Goal: Task Accomplishment & Management: Manage account settings

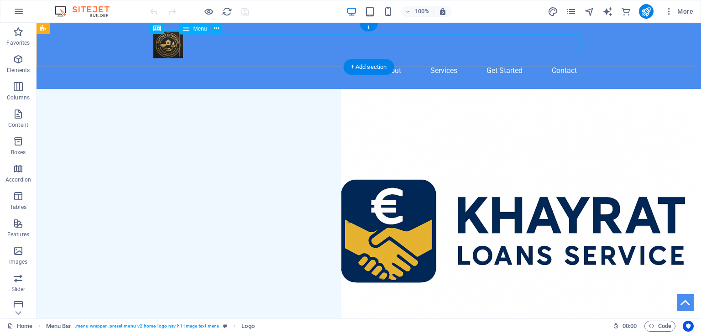
click at [215, 60] on nav "About Services Get Started Contact" at bounding box center [368, 71] width 431 height 22
click at [216, 28] on icon at bounding box center [216, 29] width 5 height 10
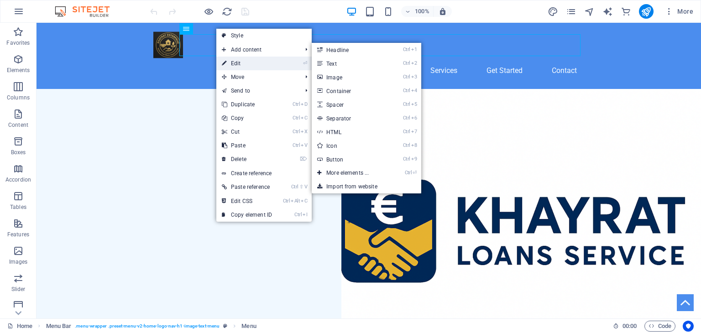
click at [245, 62] on link "⏎ Edit" at bounding box center [246, 64] width 61 height 14
select select
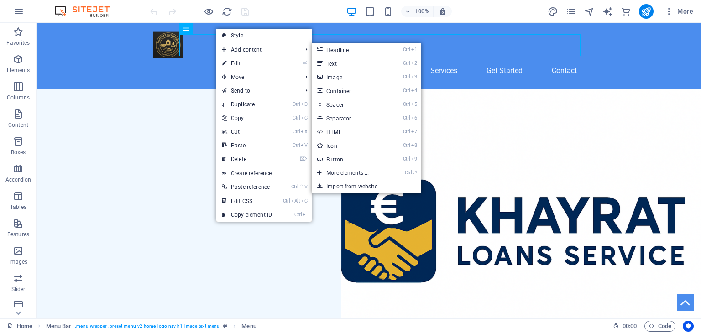
select select
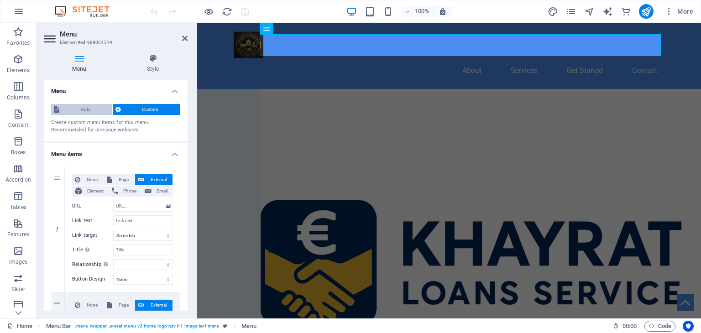
click at [82, 108] on span "Auto" at bounding box center [85, 109] width 47 height 11
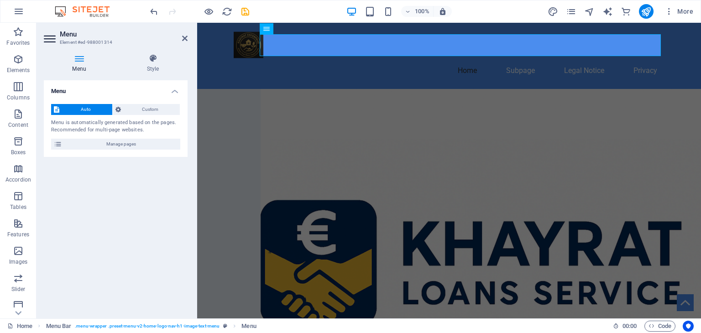
click at [82, 108] on span "Auto" at bounding box center [85, 109] width 47 height 11
click at [126, 142] on span "Manage pages" at bounding box center [121, 144] width 113 height 11
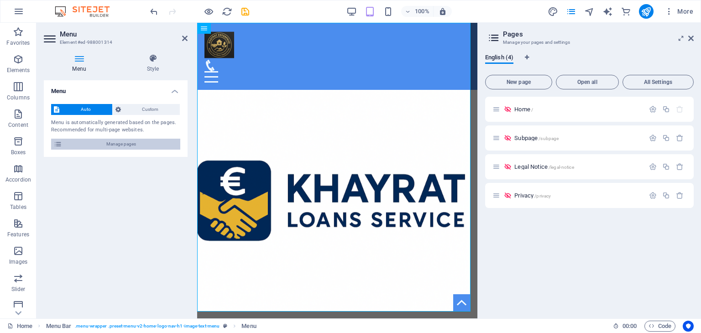
click at [126, 142] on span "Manage pages" at bounding box center [121, 144] width 113 height 11
click at [91, 108] on span "Auto" at bounding box center [85, 109] width 47 height 11
click at [60, 145] on icon at bounding box center [58, 144] width 8 height 11
click at [690, 36] on icon at bounding box center [691, 38] width 5 height 7
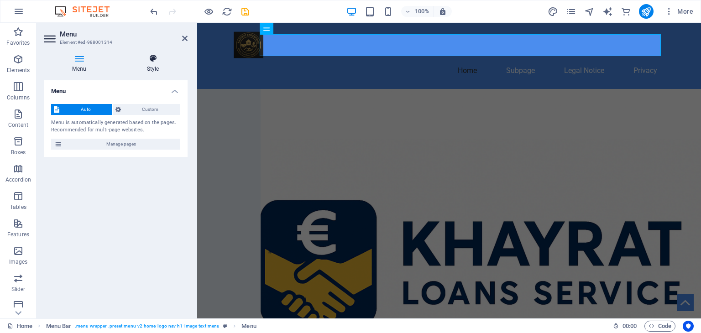
click at [153, 62] on icon at bounding box center [152, 58] width 69 height 9
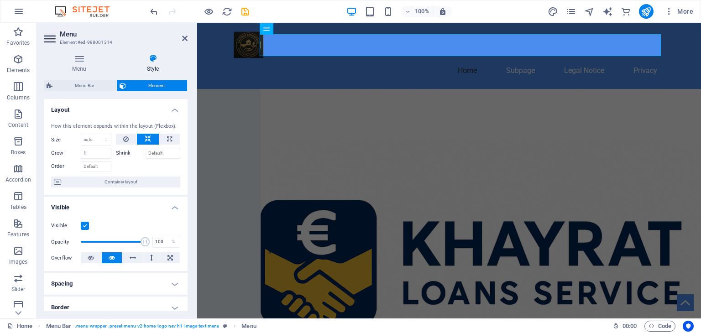
click at [153, 62] on icon at bounding box center [152, 58] width 69 height 9
click at [127, 258] on button at bounding box center [132, 258] width 21 height 11
click at [150, 258] on icon at bounding box center [151, 258] width 3 height 11
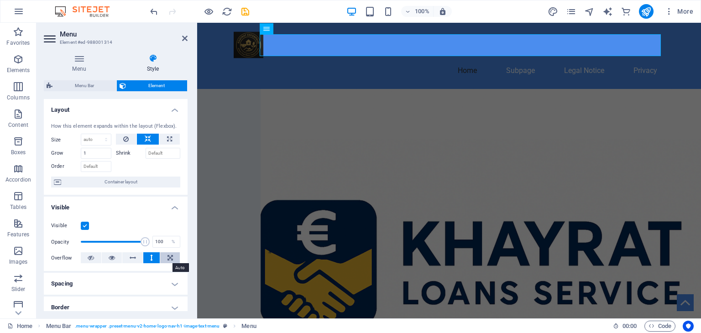
click at [169, 259] on icon at bounding box center [170, 258] width 5 height 11
click at [95, 260] on button at bounding box center [91, 258] width 21 height 11
click at [115, 258] on button at bounding box center [112, 258] width 21 height 11
click at [90, 255] on icon at bounding box center [91, 258] width 6 height 11
click at [111, 254] on icon at bounding box center [112, 258] width 6 height 11
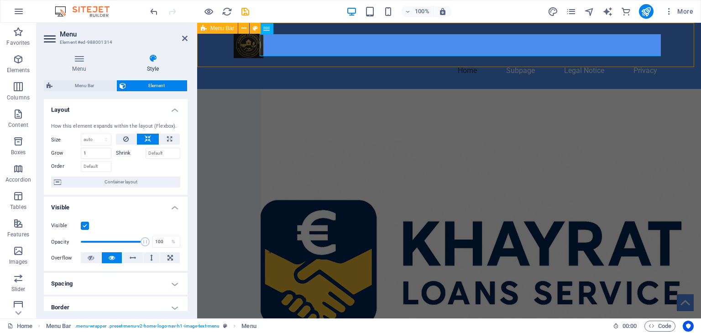
click at [211, 49] on div "Home Subpage Legal Notice Privacy" at bounding box center [449, 56] width 504 height 66
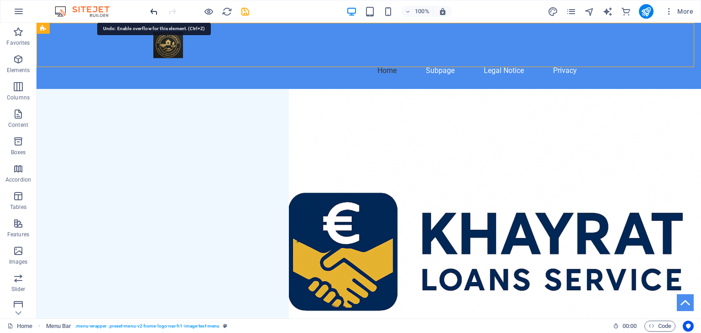
click at [151, 9] on icon "undo" at bounding box center [154, 11] width 11 height 11
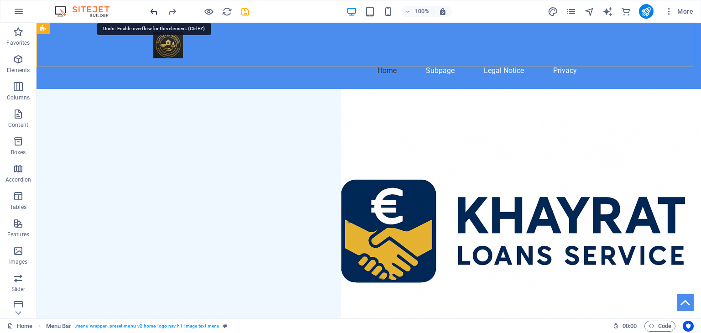
click at [151, 9] on icon "undo" at bounding box center [154, 11] width 11 height 11
click at [152, 9] on icon "undo" at bounding box center [154, 11] width 11 height 11
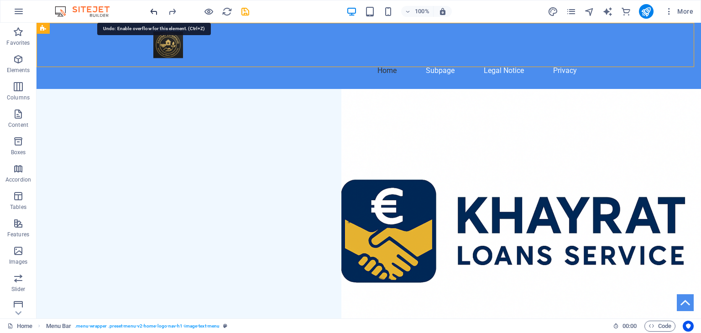
click at [152, 9] on icon "undo" at bounding box center [154, 11] width 11 height 11
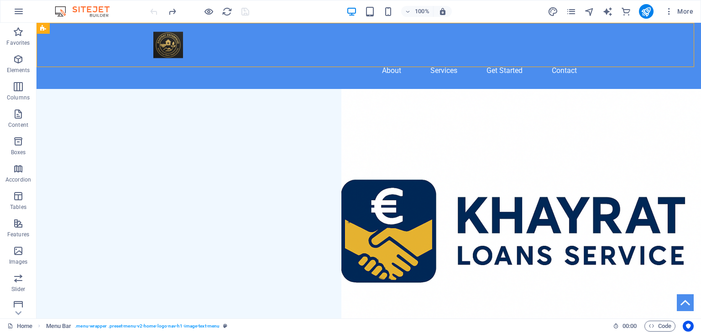
click at [152, 9] on div at bounding box center [199, 11] width 102 height 15
click at [268, 60] on nav "About Services Get Started Contact" at bounding box center [368, 71] width 431 height 22
click at [224, 60] on nav "About Services Get Started Contact" at bounding box center [368, 71] width 431 height 22
click at [216, 26] on icon at bounding box center [216, 29] width 5 height 10
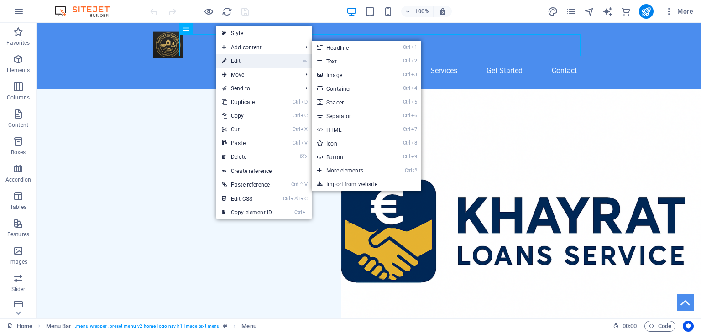
click at [228, 57] on link "⏎ Edit" at bounding box center [246, 61] width 61 height 14
select select
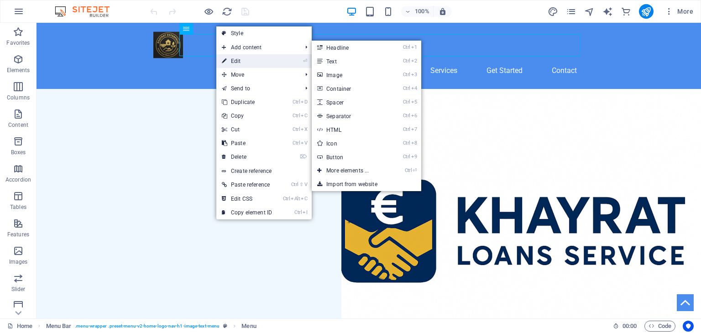
select select
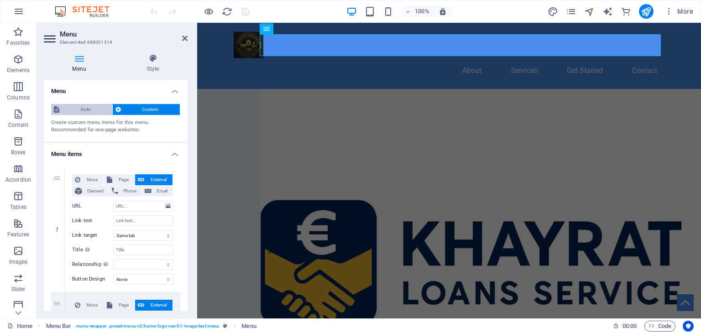
click at [94, 105] on span "Auto" at bounding box center [85, 109] width 47 height 11
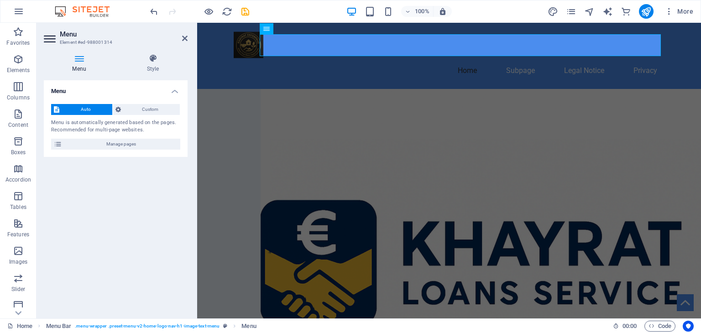
click at [94, 105] on span "Auto" at bounding box center [85, 109] width 47 height 11
click at [234, 48] on div at bounding box center [449, 45] width 431 height 30
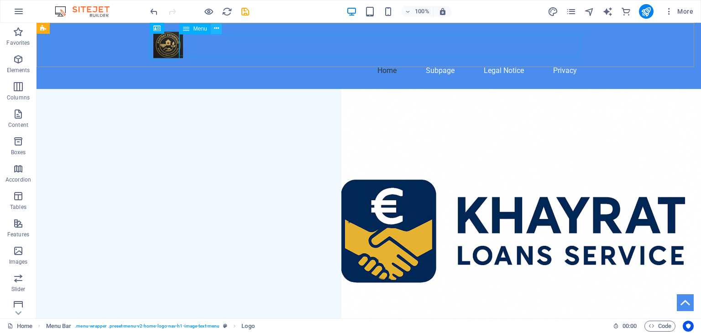
click at [218, 27] on icon at bounding box center [216, 29] width 5 height 10
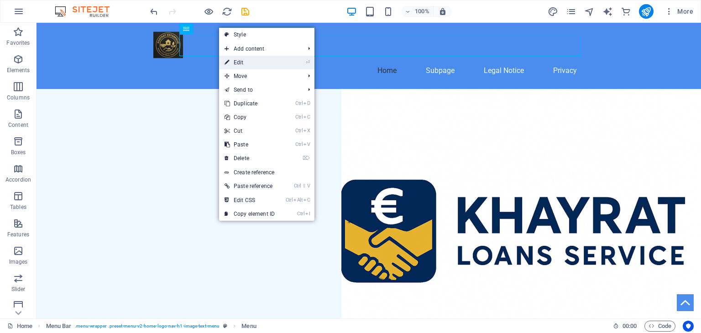
click at [244, 65] on link "⏎ Edit" at bounding box center [249, 63] width 61 height 14
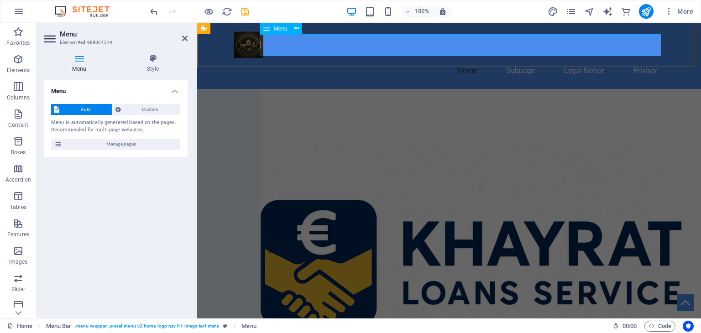
click at [287, 60] on nav "Home Subpage Legal Notice Privacy" at bounding box center [449, 71] width 431 height 22
click at [228, 48] on div "Home Subpage Legal Notice Privacy" at bounding box center [449, 56] width 504 height 66
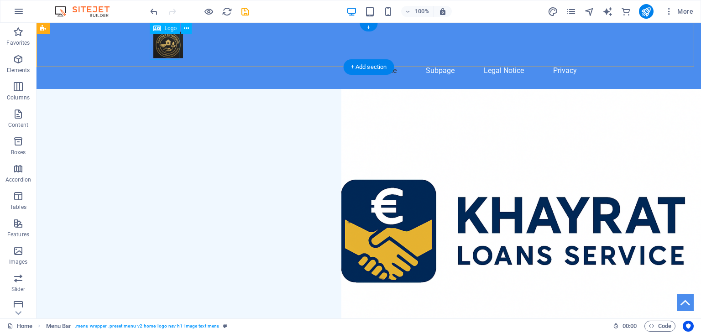
click at [171, 50] on div at bounding box center [368, 45] width 431 height 30
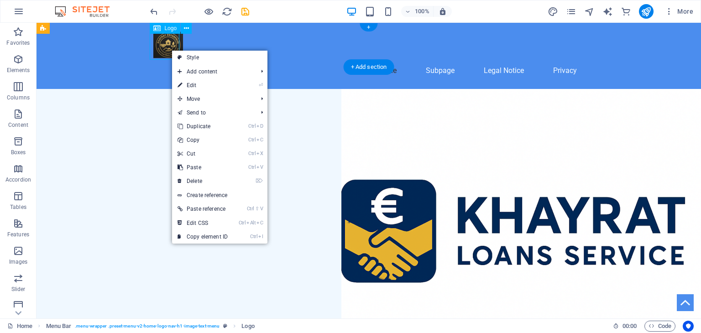
click at [171, 50] on div at bounding box center [368, 45] width 431 height 30
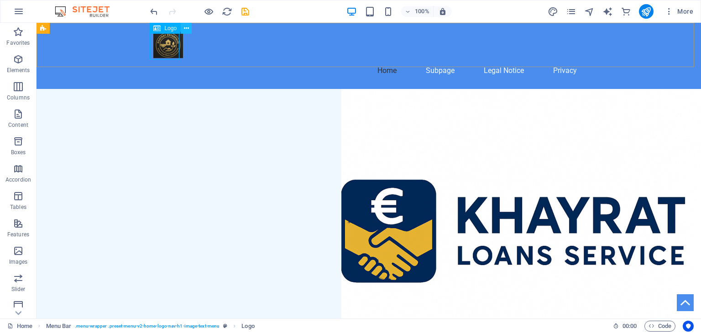
click at [189, 29] on button at bounding box center [186, 28] width 11 height 11
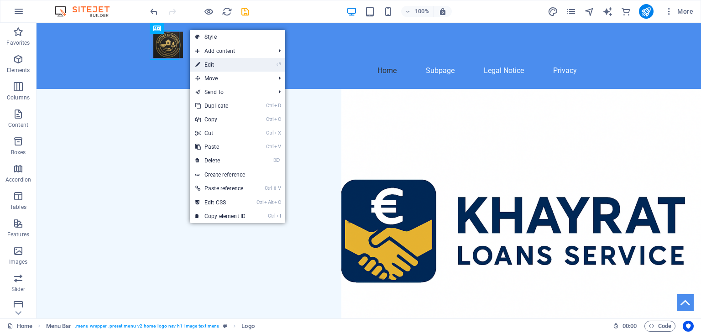
click at [212, 63] on link "⏎ Edit" at bounding box center [220, 65] width 61 height 14
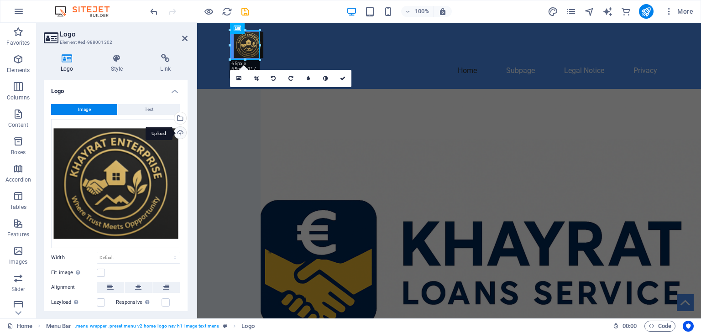
click at [179, 133] on div "Upload" at bounding box center [180, 134] width 14 height 14
click at [180, 117] on div "Select files from the file manager, stock photos, or upload file(s)" at bounding box center [180, 119] width 14 height 14
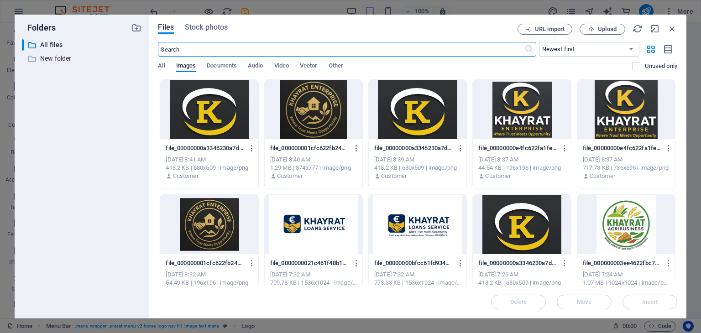
type input "65"
select select "px"
click at [328, 216] on div at bounding box center [314, 224] width 98 height 59
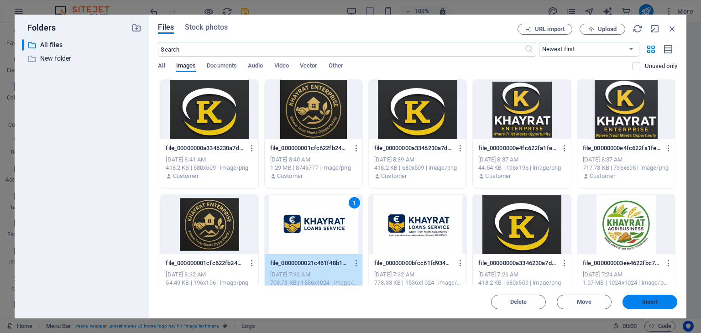
click at [656, 295] on button "Insert" at bounding box center [650, 302] width 55 height 15
select select "DISABLED_OPTION_VALUE"
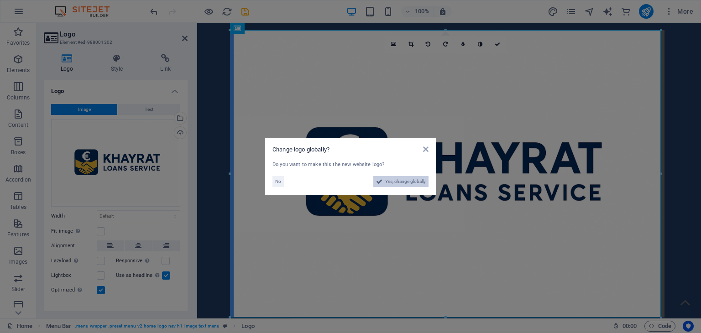
click at [417, 182] on span "Yes, change globally" at bounding box center [405, 181] width 41 height 11
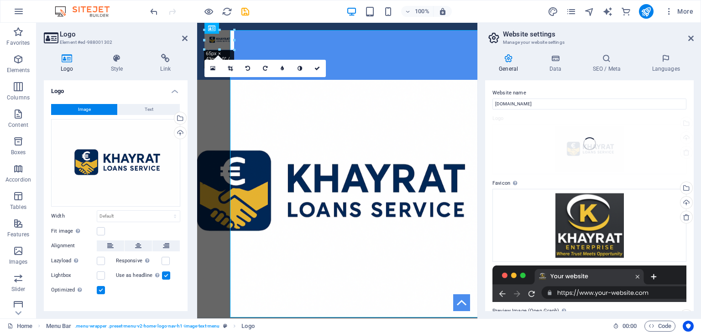
type input "65"
select select "px"
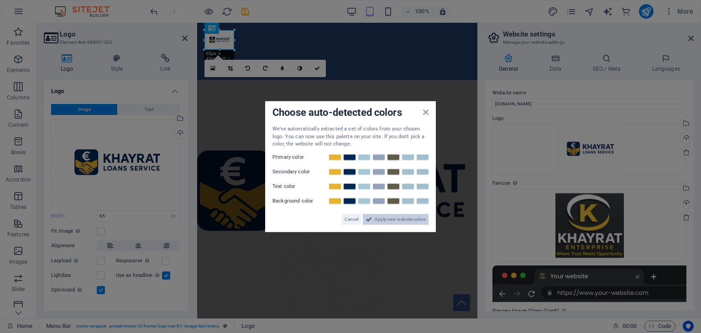
click at [406, 221] on span "Apply new website colors" at bounding box center [400, 219] width 51 height 11
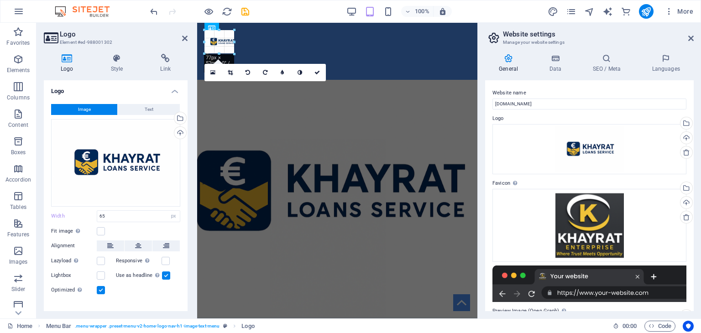
drag, startPoint x: 226, startPoint y: 50, endPoint x: 235, endPoint y: 50, distance: 8.7
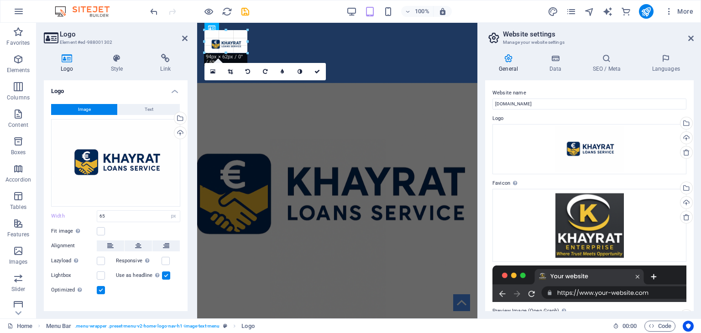
drag, startPoint x: 233, startPoint y: 46, endPoint x: 238, endPoint y: 36, distance: 11.2
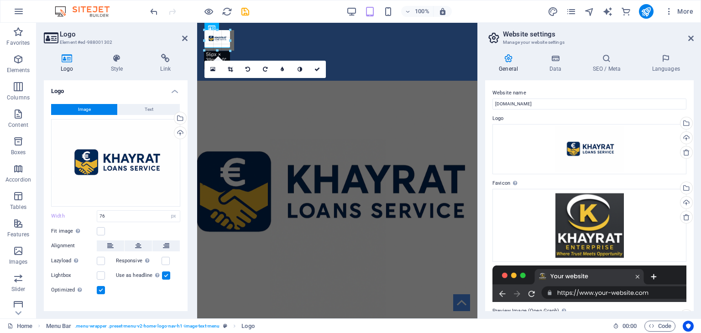
drag, startPoint x: 238, startPoint y: 52, endPoint x: 233, endPoint y: 22, distance: 29.7
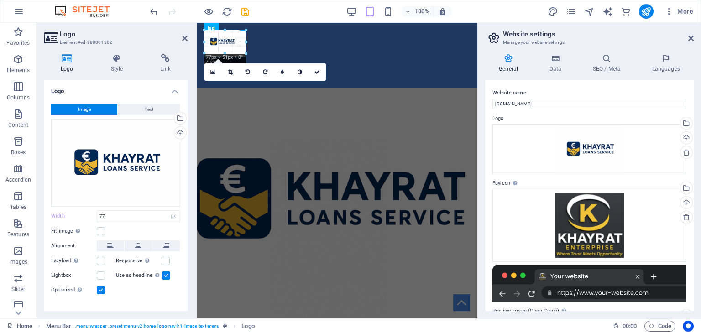
drag, startPoint x: 206, startPoint y: 50, endPoint x: 216, endPoint y: 54, distance: 10.9
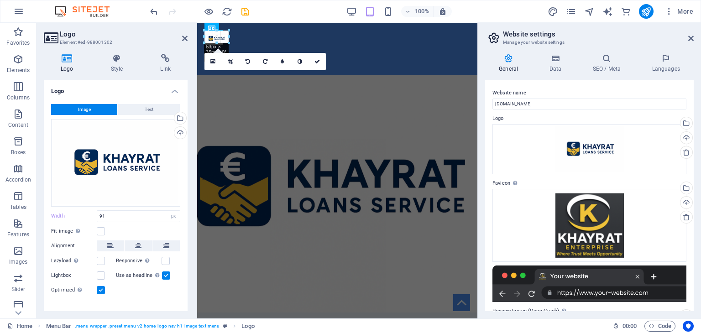
drag, startPoint x: 246, startPoint y: 46, endPoint x: 223, endPoint y: 52, distance: 23.6
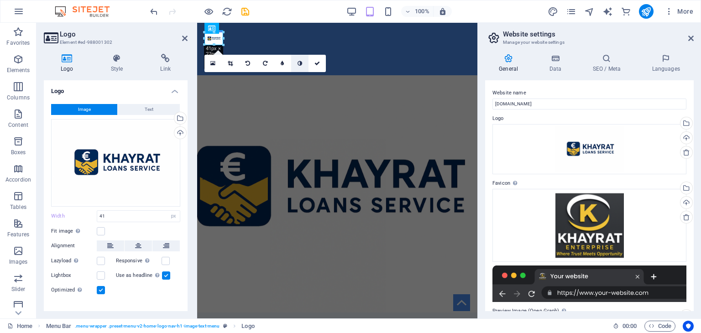
click at [300, 63] on icon at bounding box center [300, 63] width 5 height 5
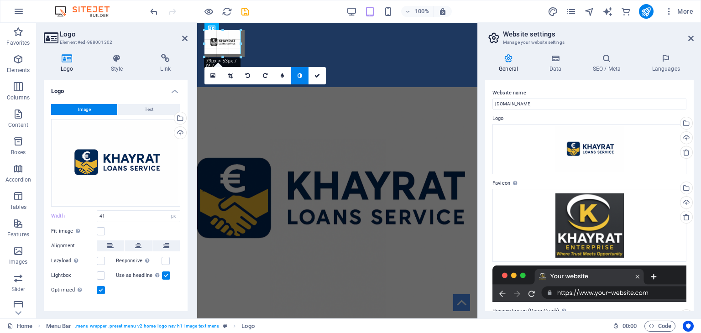
drag, startPoint x: 223, startPoint y: 37, endPoint x: 244, endPoint y: 42, distance: 22.2
type input "88"
click at [298, 73] on icon at bounding box center [300, 75] width 5 height 5
click at [294, 84] on link at bounding box center [299, 75] width 17 height 17
click at [294, 83] on link at bounding box center [299, 75] width 17 height 17
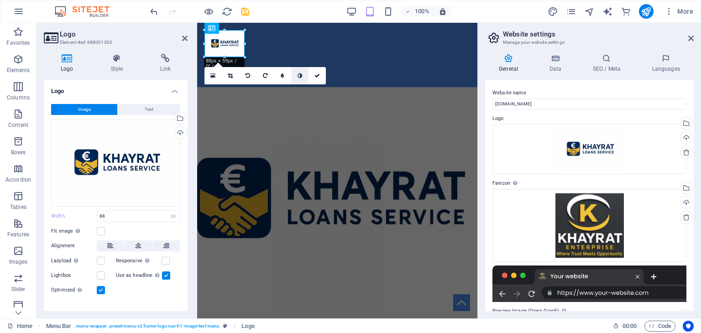
click at [294, 82] on link at bounding box center [299, 75] width 17 height 17
click at [281, 74] on icon at bounding box center [282, 75] width 3 height 5
type input "4"
type input "3"
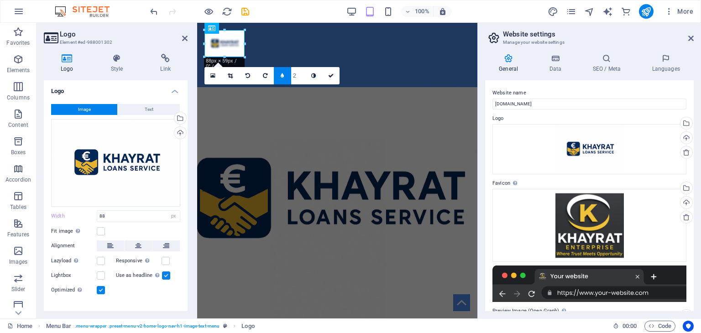
type input "3"
type input "4"
type input "7"
type input "10"
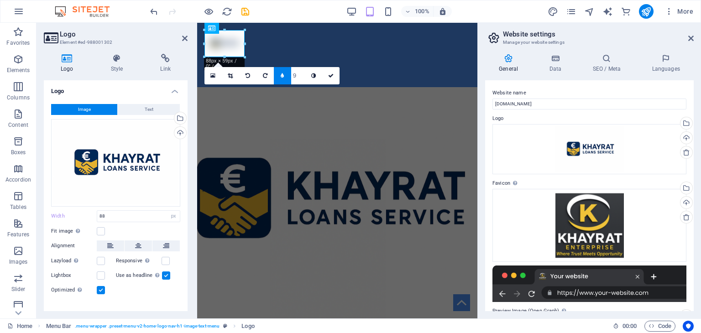
type input "8"
type input "7"
type input "1"
click at [303, 77] on input "1" at bounding box center [298, 75] width 14 height 17
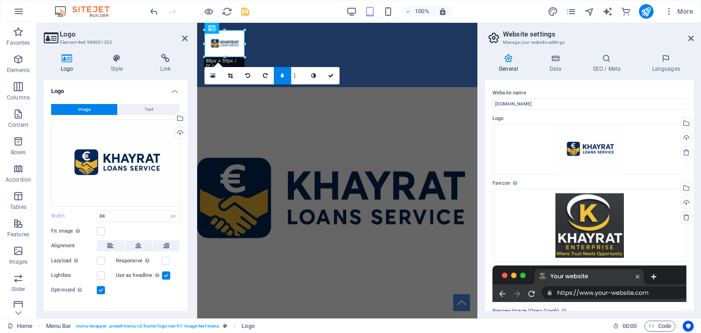
click at [303, 77] on input "1" at bounding box center [298, 75] width 14 height 17
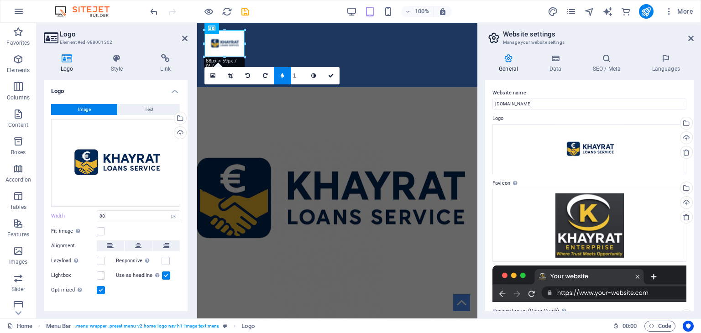
click at [303, 77] on input "1" at bounding box center [298, 75] width 14 height 17
click at [285, 78] on link at bounding box center [282, 75] width 17 height 17
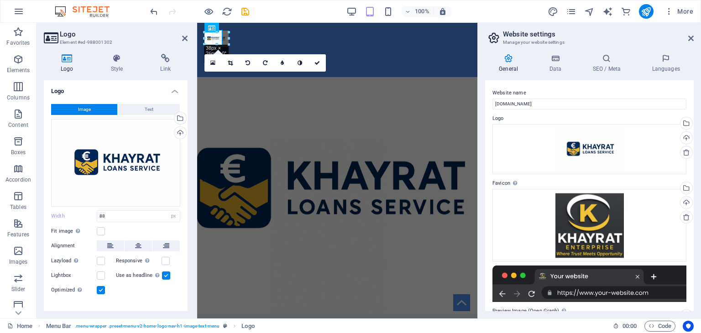
drag, startPoint x: 43, startPoint y: 32, endPoint x: 250, endPoint y: 47, distance: 207.4
type input "53"
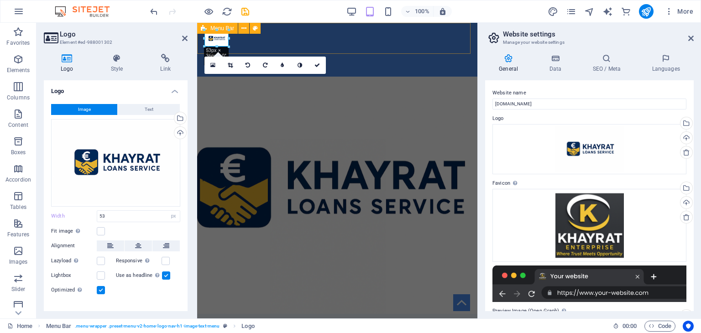
click at [283, 45] on div "Home Subpage Legal Notice Privacy" at bounding box center [337, 50] width 280 height 54
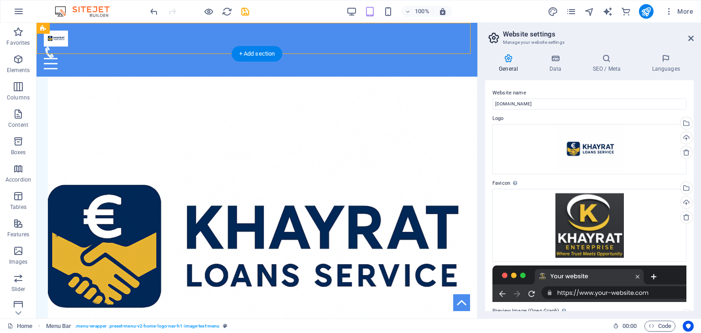
click at [313, 86] on figure at bounding box center [257, 259] width 441 height 364
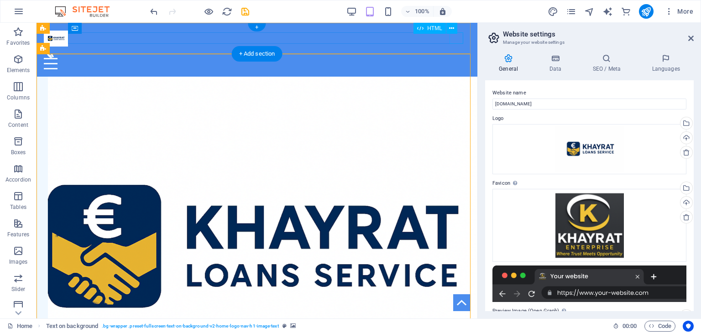
click at [460, 58] on div at bounding box center [257, 63] width 427 height 11
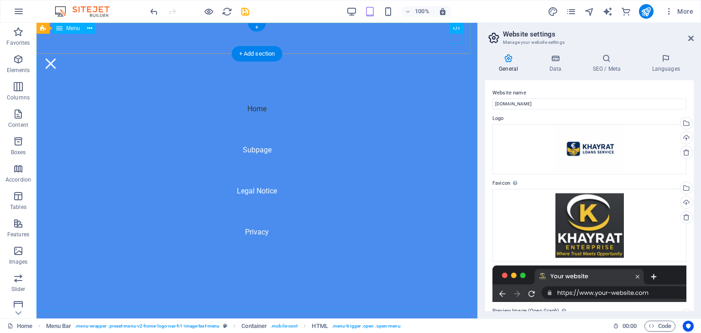
click at [257, 191] on nav "Home Subpage Legal Notice Privacy" at bounding box center [257, 171] width 441 height 296
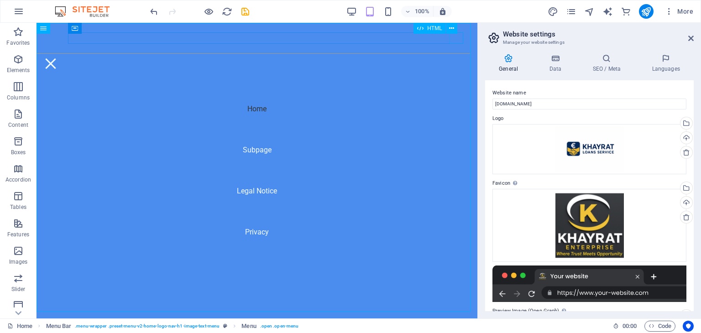
click at [459, 33] on div "HTML" at bounding box center [439, 28] width 50 height 11
click at [58, 58] on div at bounding box center [51, 63] width 14 height 11
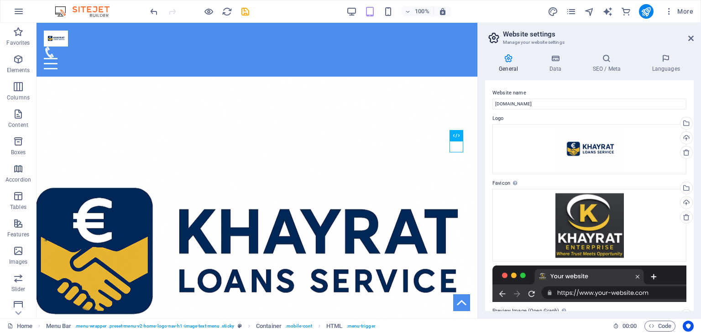
scroll to position [0, 0]
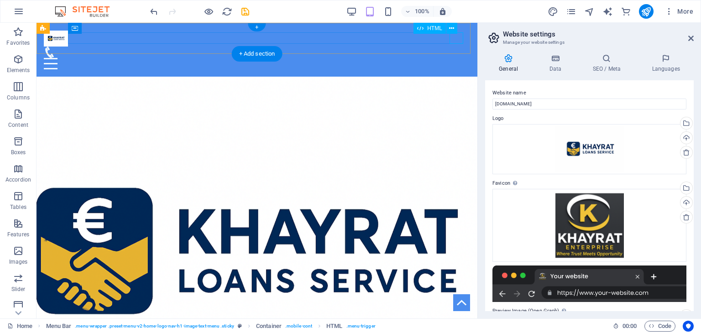
click at [459, 58] on div at bounding box center [257, 63] width 427 height 11
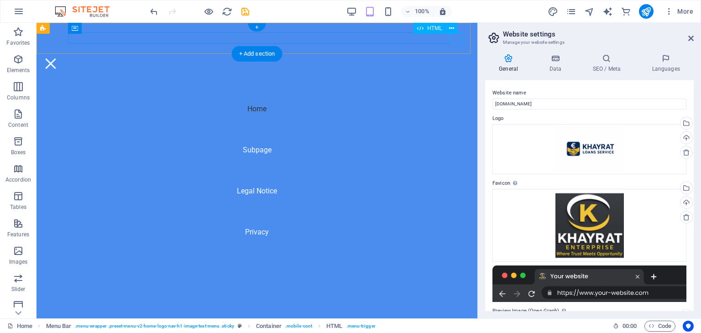
click at [58, 58] on div at bounding box center [51, 63] width 14 height 11
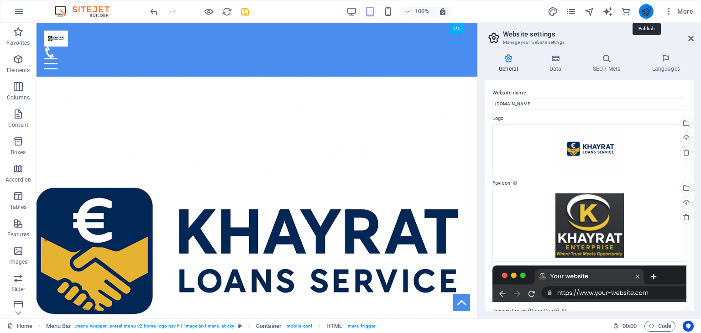
click at [648, 10] on icon "publish" at bounding box center [646, 11] width 11 height 11
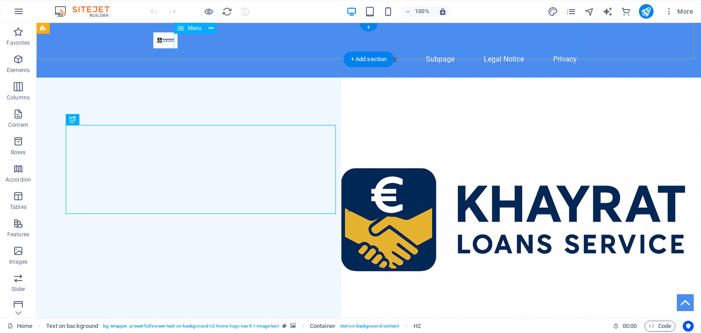
click at [339, 48] on nav "Home Subpage Legal Notice Privacy" at bounding box center [368, 59] width 431 height 22
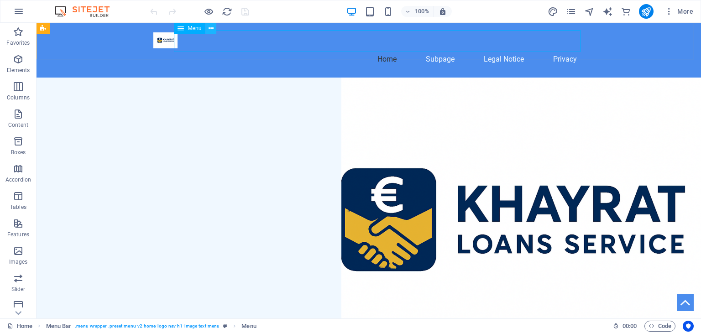
click at [213, 26] on icon at bounding box center [211, 29] width 5 height 10
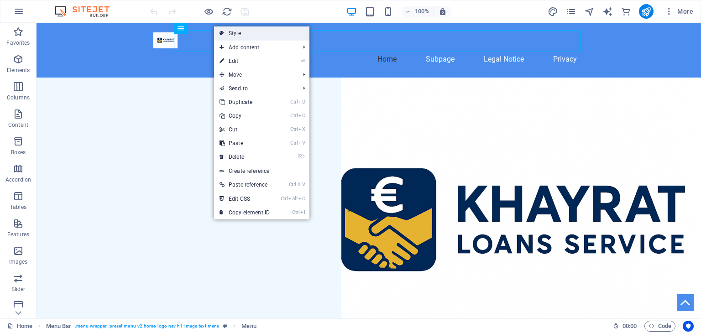
click at [230, 38] on link "Style" at bounding box center [261, 33] width 95 height 14
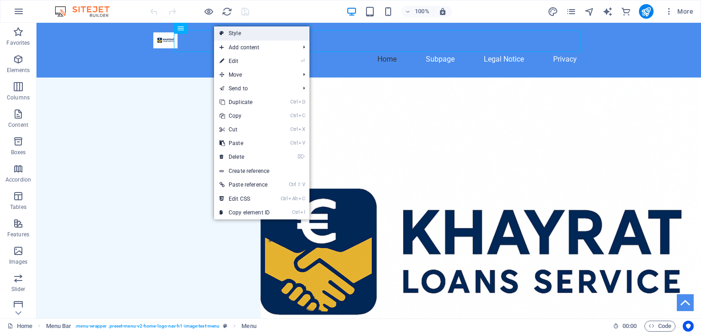
select select "rem"
select select "preset-menu-v2-home-logo-nav-h1-image-text-menu"
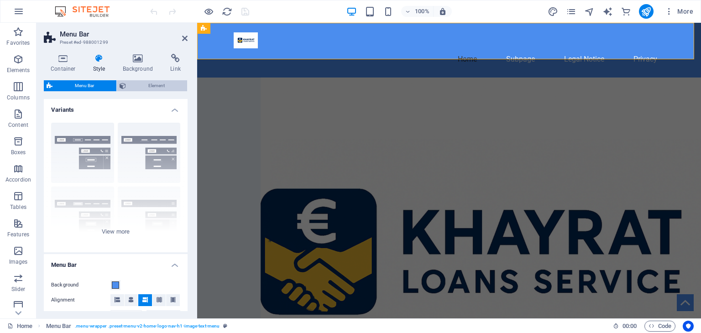
click at [155, 87] on span "Element" at bounding box center [157, 85] width 56 height 11
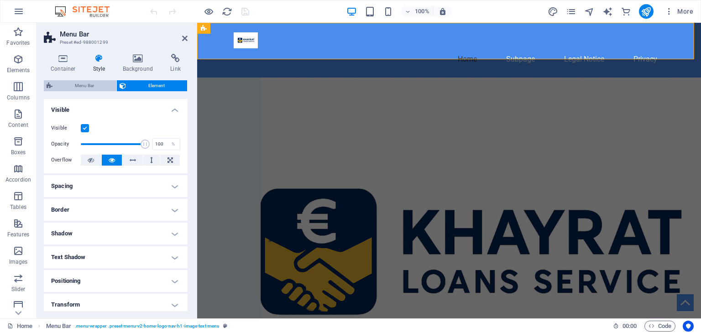
click at [76, 83] on span "Menu Bar" at bounding box center [84, 85] width 58 height 11
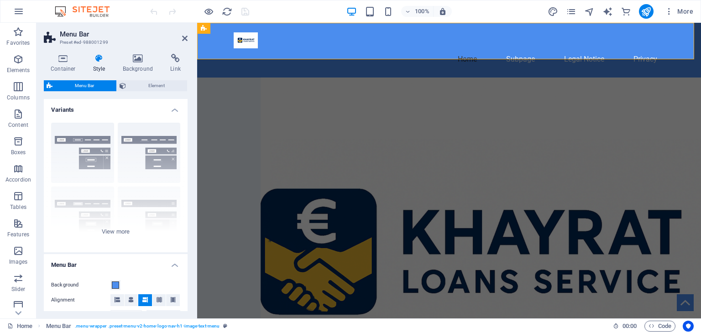
click at [99, 59] on icon at bounding box center [99, 58] width 26 height 9
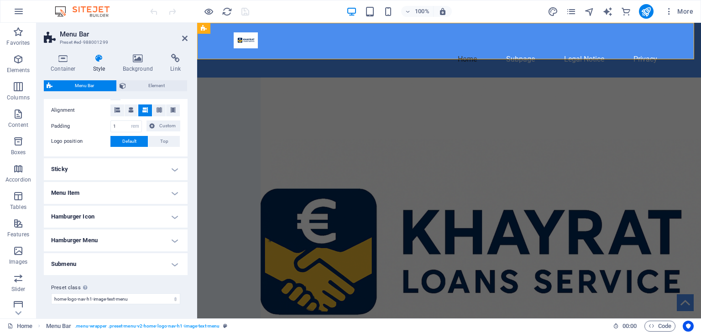
click at [169, 190] on h4 "Menu Item" at bounding box center [116, 193] width 144 height 22
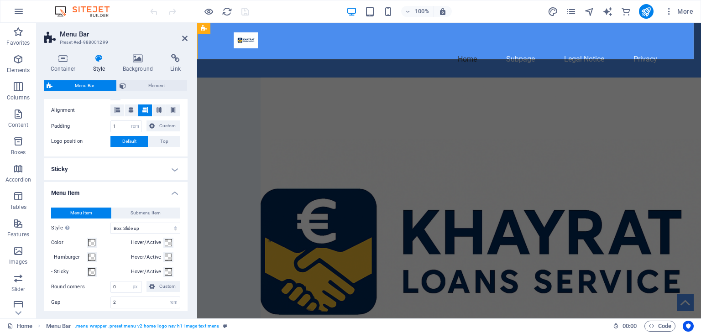
click at [169, 190] on h4 "Menu Item" at bounding box center [116, 190] width 144 height 16
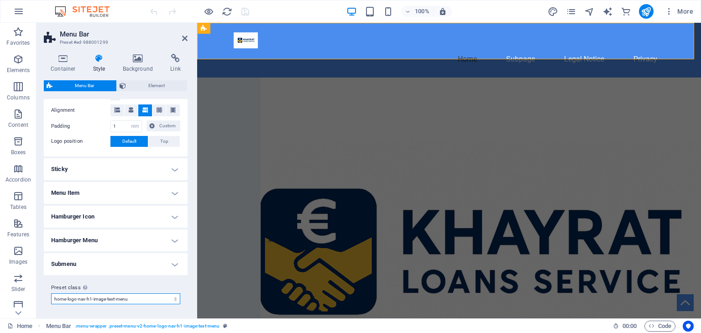
click at [174, 296] on select "[PERSON_NAME] xxl wide border home-hero-logo-nav-h1-slogan-menu home-hero-logo-…" at bounding box center [115, 299] width 129 height 11
click at [180, 138] on div "Background Alignment Padding 1 px rem % vh vw Custom Custom 1 px rem % vh vw 1 …" at bounding box center [116, 119] width 148 height 76
click at [174, 259] on h4 "Submenu" at bounding box center [116, 264] width 144 height 22
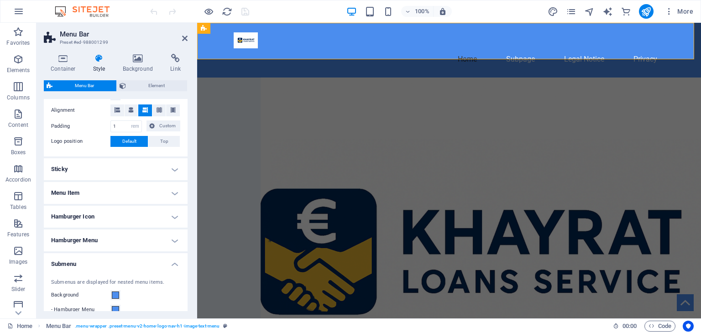
click at [174, 259] on h4 "Submenu" at bounding box center [116, 261] width 144 height 16
click at [175, 218] on h4 "Hamburger Icon" at bounding box center [116, 217] width 144 height 22
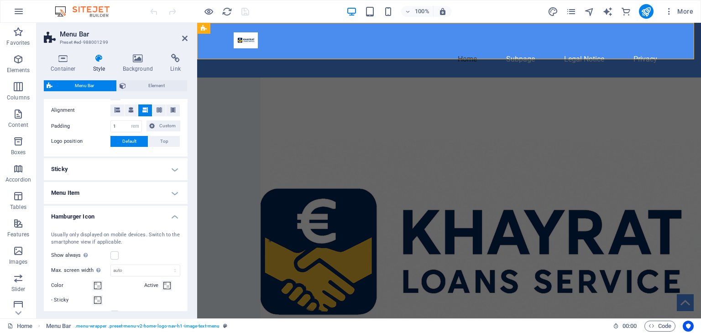
click at [176, 218] on h4 "Hamburger Icon" at bounding box center [116, 214] width 144 height 16
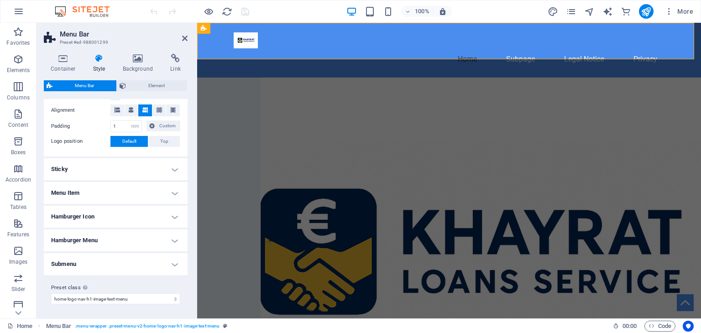
click at [171, 189] on h4 "Menu Item" at bounding box center [116, 193] width 144 height 22
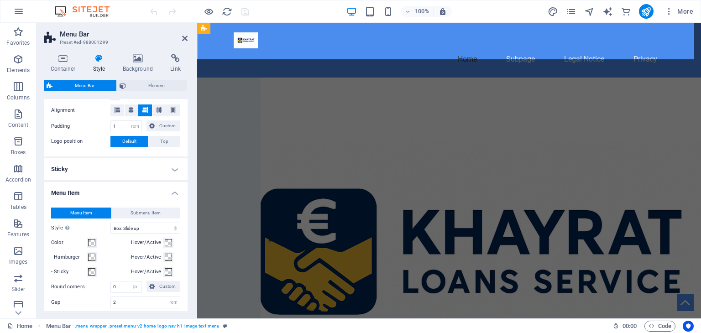
click at [171, 188] on h4 "Menu Item" at bounding box center [116, 190] width 144 height 16
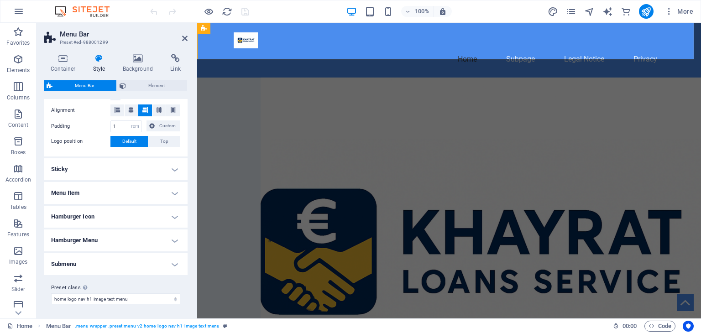
click at [172, 169] on h4 "Sticky" at bounding box center [116, 169] width 144 height 22
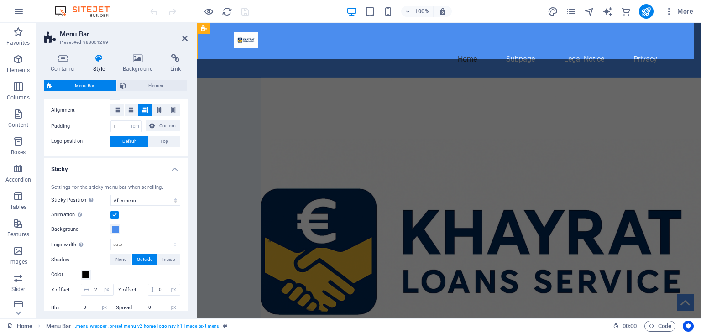
click at [172, 169] on h4 "Sticky" at bounding box center [116, 166] width 144 height 16
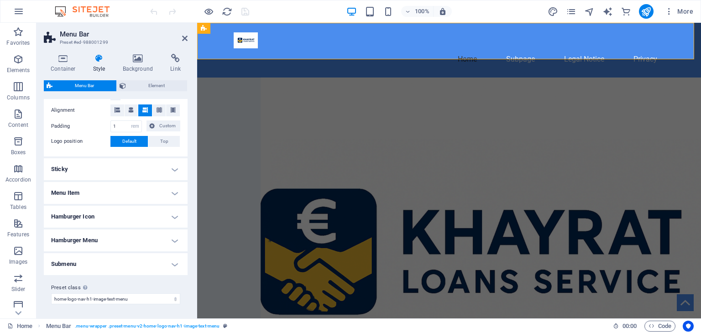
scroll to position [0, 0]
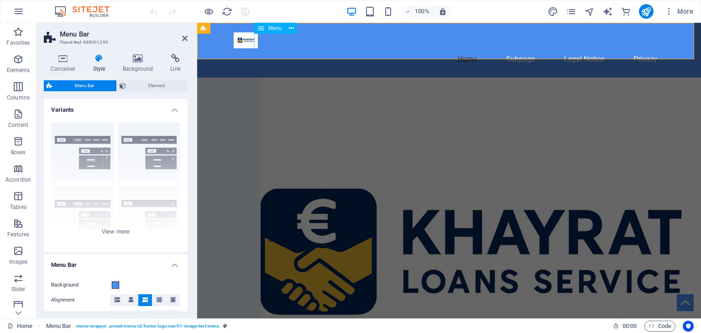
click at [300, 24] on div "Menu" at bounding box center [278, 28] width 48 height 11
click at [186, 37] on icon at bounding box center [184, 38] width 5 height 7
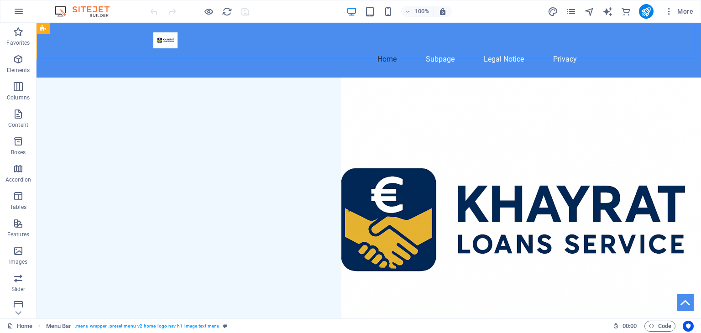
click at [153, 14] on div at bounding box center [199, 11] width 102 height 15
click at [460, 48] on nav "Home Subpage Legal Notice Privacy" at bounding box center [368, 59] width 431 height 22
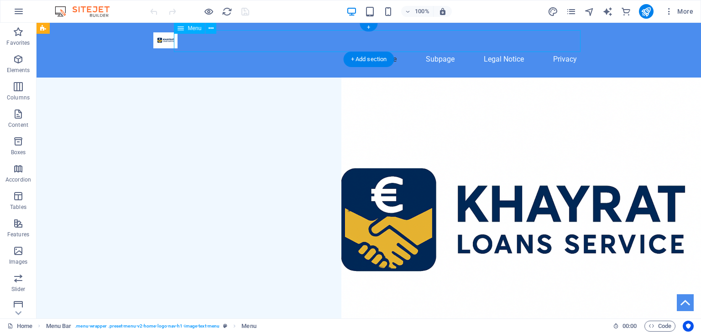
click at [449, 48] on nav "Home Subpage Legal Notice Privacy" at bounding box center [368, 59] width 431 height 22
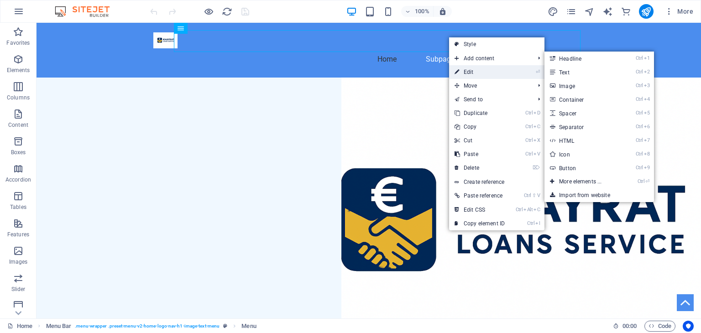
click at [473, 70] on link "⏎ Edit" at bounding box center [479, 72] width 61 height 14
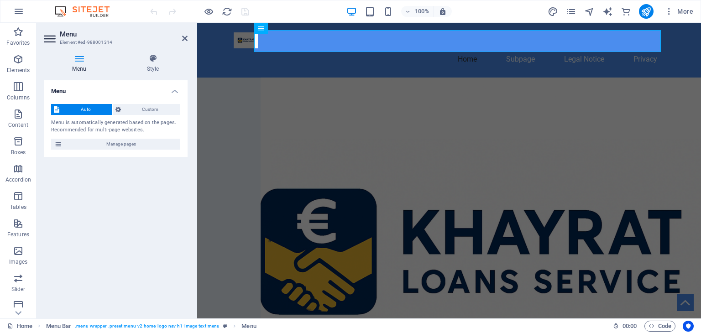
click at [93, 109] on span "Auto" at bounding box center [85, 109] width 47 height 11
click at [152, 107] on span "Custom" at bounding box center [151, 109] width 54 height 11
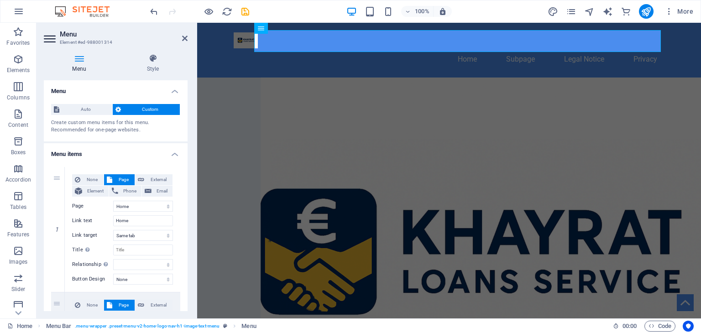
click at [152, 107] on span "Custom" at bounding box center [151, 109] width 54 height 11
click at [153, 107] on span "Custom" at bounding box center [151, 109] width 54 height 11
click at [93, 181] on span "None" at bounding box center [92, 179] width 18 height 11
select select
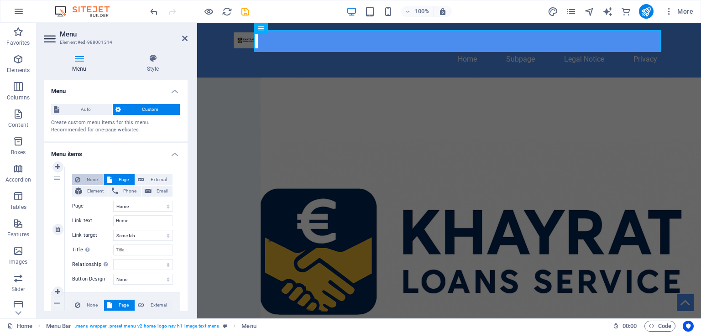
select select
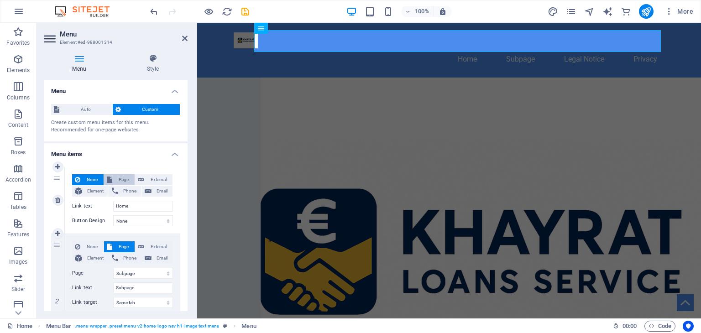
click at [129, 185] on span "Page" at bounding box center [123, 179] width 17 height 11
select select
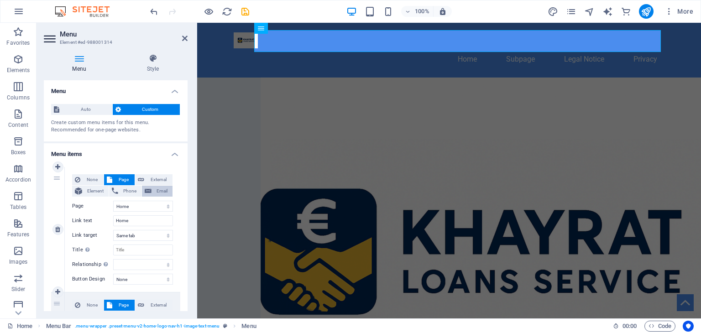
click at [149, 187] on icon at bounding box center [148, 191] width 7 height 11
select select
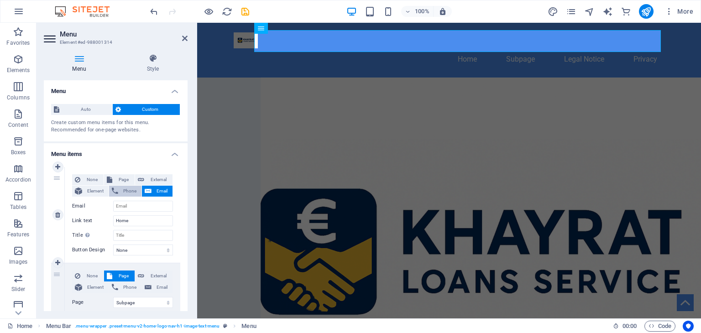
click at [132, 189] on span "Phone" at bounding box center [130, 191] width 18 height 11
select select
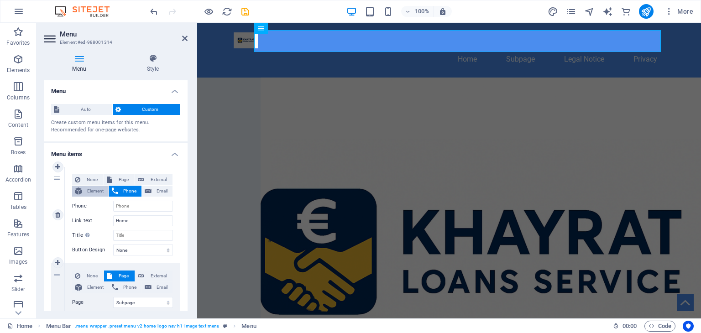
click at [100, 190] on span "Element" at bounding box center [95, 191] width 21 height 11
select select
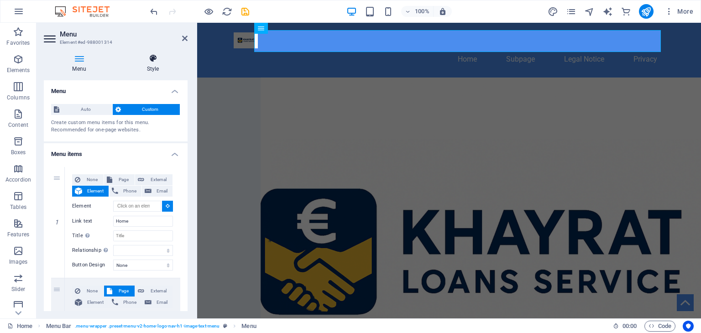
click at [144, 59] on icon at bounding box center [152, 58] width 69 height 9
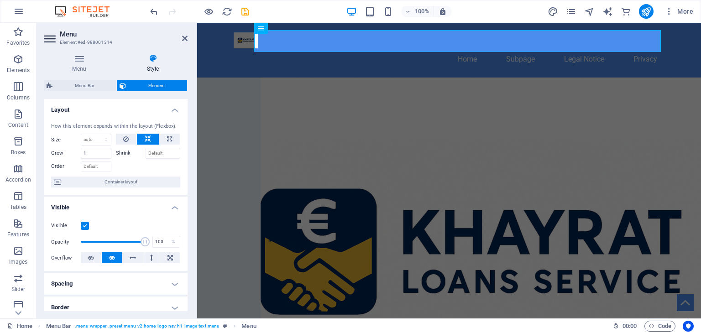
click at [153, 56] on icon at bounding box center [152, 58] width 69 height 9
click at [170, 257] on icon at bounding box center [170, 258] width 5 height 11
click at [131, 259] on icon at bounding box center [133, 258] width 6 height 11
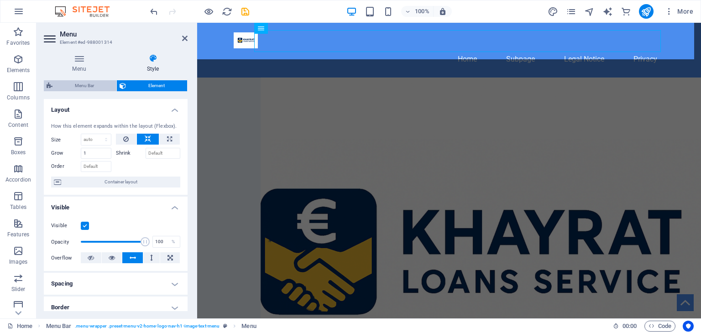
click at [88, 88] on span "Menu Bar" at bounding box center [84, 85] width 58 height 11
select select "rem"
select select "preset-menu-v2-home-logo-nav-h1-image-text-menu"
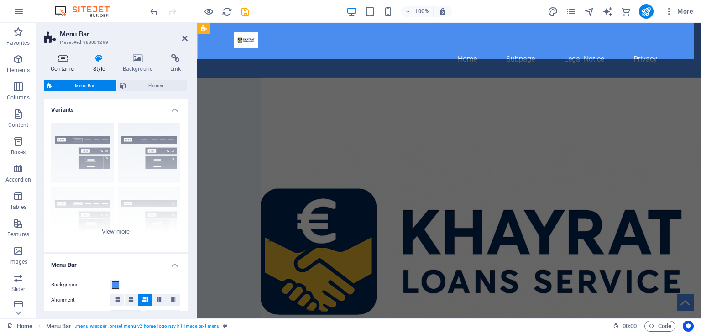
click at [75, 55] on icon at bounding box center [63, 58] width 39 height 9
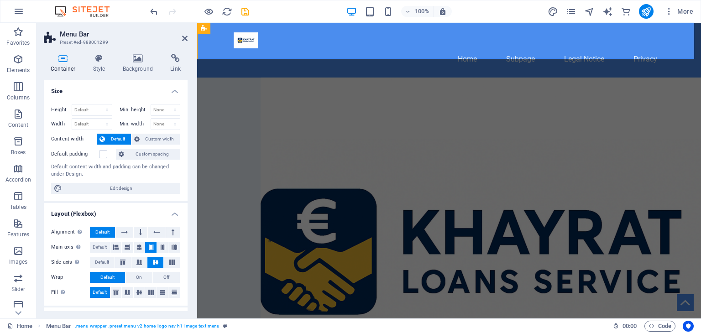
click at [111, 137] on span "Default" at bounding box center [118, 139] width 21 height 11
click at [104, 232] on span "Default" at bounding box center [102, 232] width 14 height 11
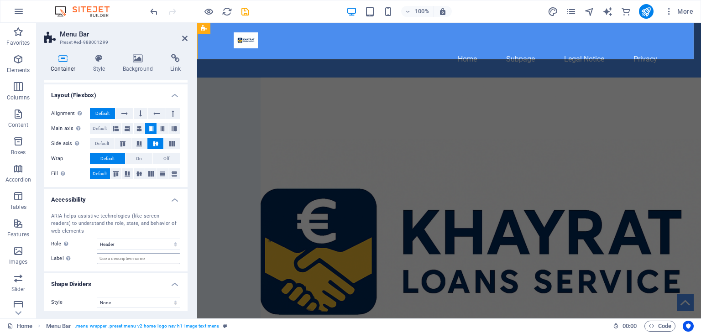
scroll to position [122, 0]
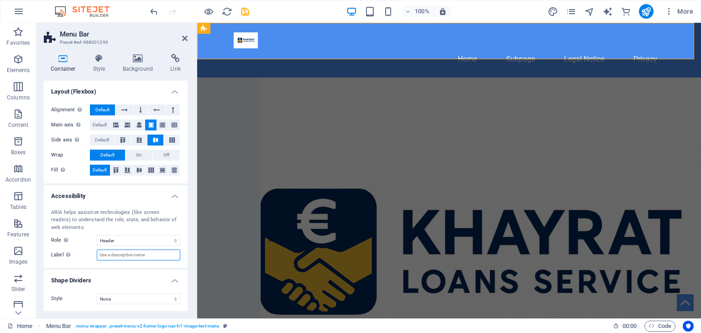
click at [156, 255] on input "Label Use the ARIA label to provide a clear and descriptive name for elements t…" at bounding box center [139, 255] width 84 height 11
click at [172, 239] on select "None Alert Article Banner Comment Complementary Dialog Footer Header Marquee Pr…" at bounding box center [139, 240] width 84 height 11
click at [129, 273] on h4 "Shape Dividers" at bounding box center [116, 278] width 144 height 16
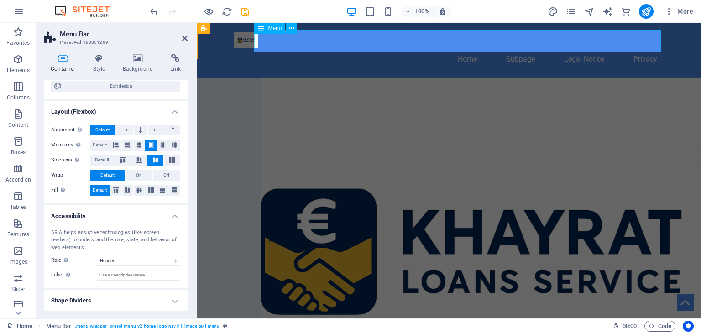
click at [572, 48] on nav "Home Subpage Legal Notice Privacy" at bounding box center [449, 59] width 431 height 22
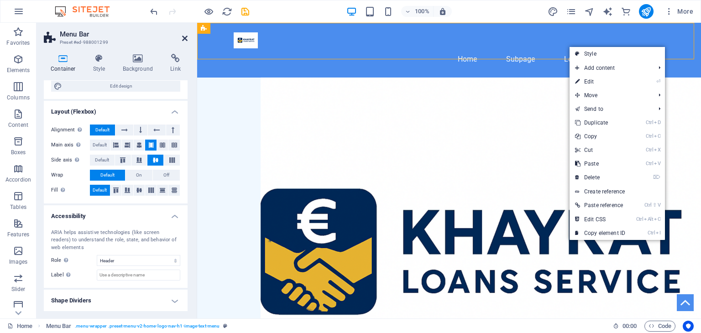
click at [187, 37] on icon at bounding box center [184, 38] width 5 height 7
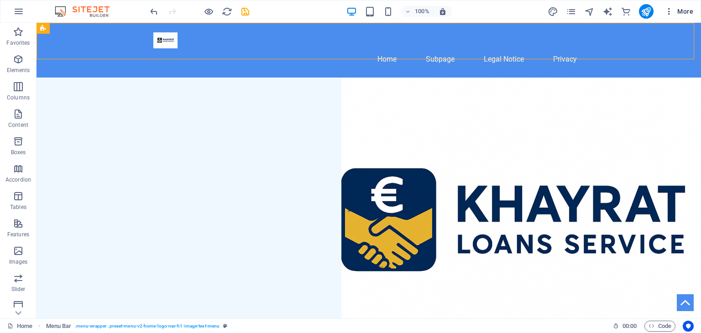
click at [670, 11] on icon "button" at bounding box center [669, 11] width 9 height 9
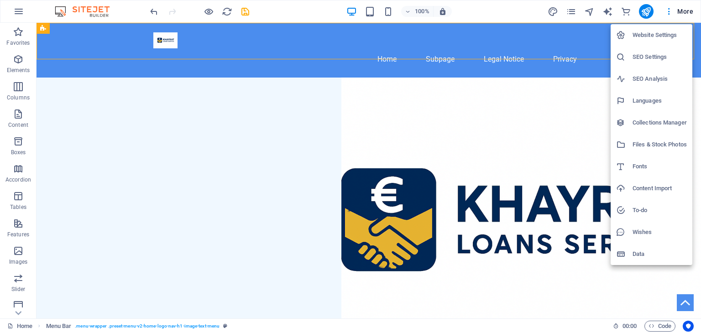
click at [667, 34] on h6 "Website Settings" at bounding box center [660, 35] width 54 height 11
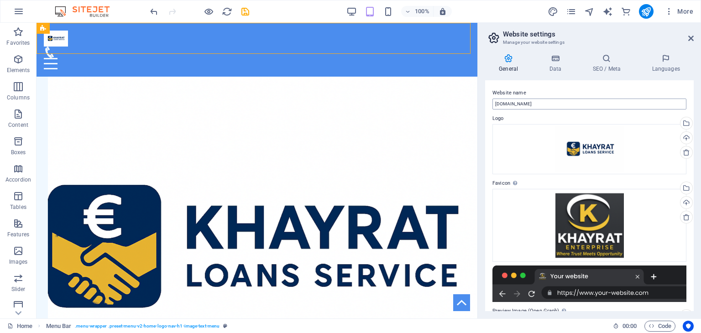
scroll to position [195, 0]
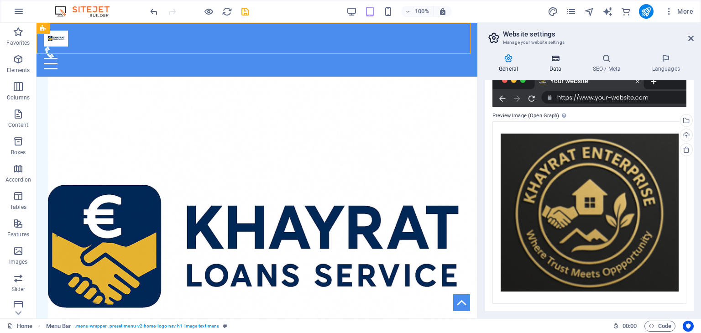
click at [557, 63] on icon at bounding box center [556, 58] width 40 height 9
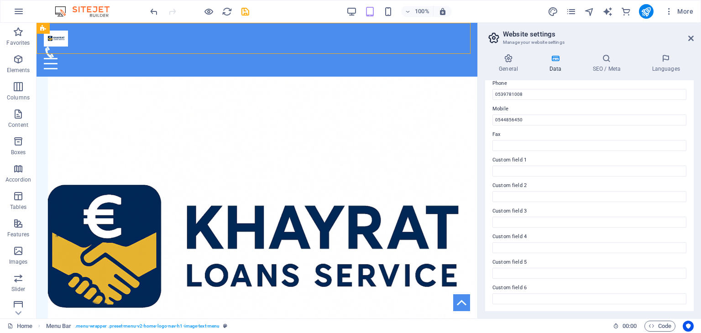
scroll to position [0, 0]
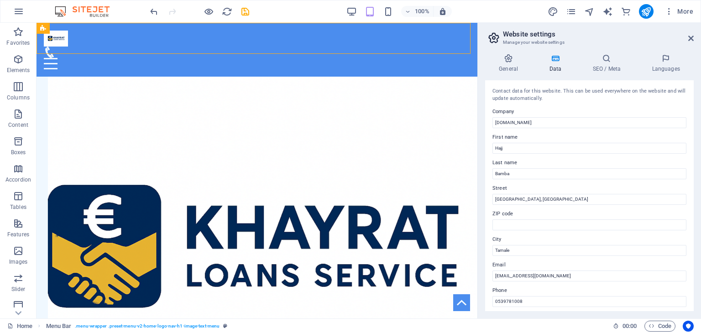
click at [599, 79] on div "General Data SEO / Meta Languages Website name [DOMAIN_NAME] Logo Drag files he…" at bounding box center [589, 183] width 209 height 258
click at [601, 71] on h4 "SEO / Meta" at bounding box center [608, 63] width 59 height 19
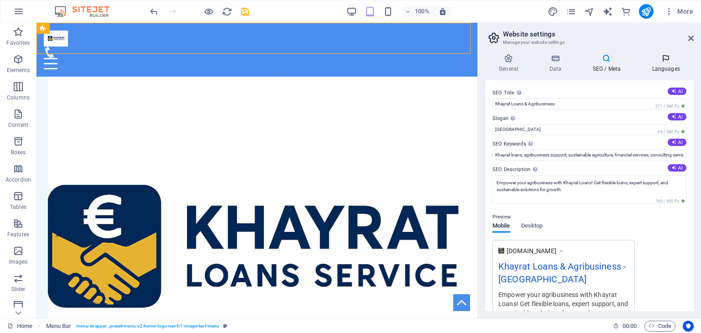
click at [678, 66] on h4 "Languages" at bounding box center [666, 63] width 56 height 19
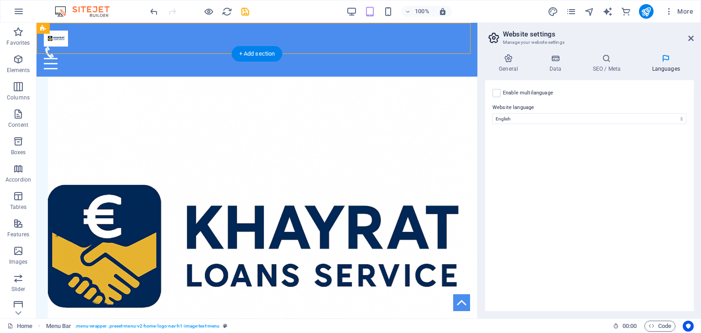
click at [396, 122] on figure at bounding box center [257, 259] width 441 height 364
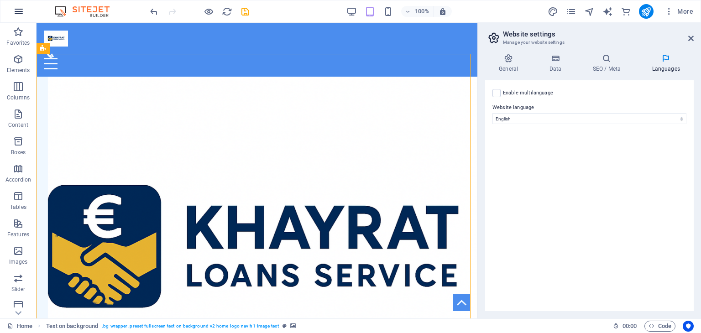
click at [23, 7] on icon "button" at bounding box center [18, 11] width 11 height 11
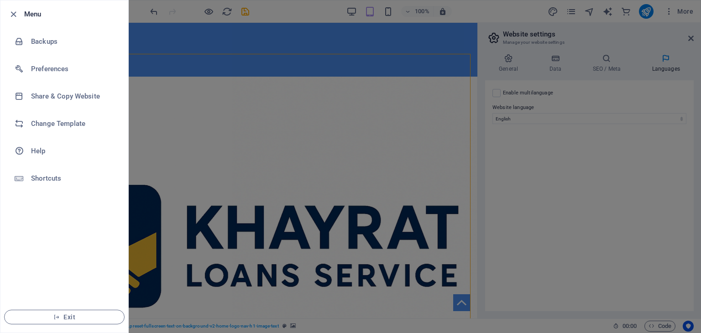
click at [213, 57] on div at bounding box center [350, 166] width 701 height 333
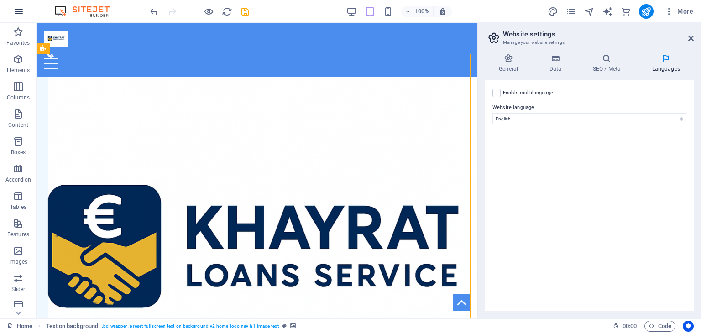
click at [15, 6] on icon "button" at bounding box center [18, 11] width 11 height 11
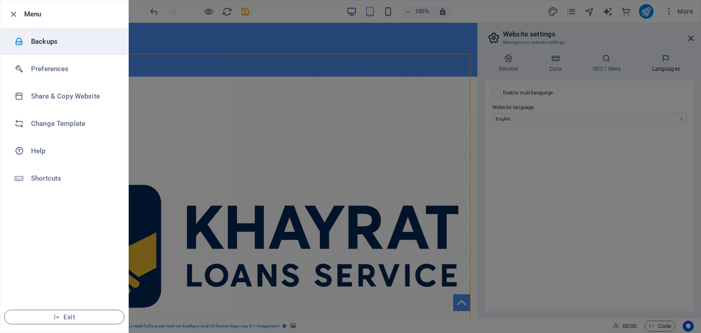
click at [37, 37] on h6 "Backups" at bounding box center [73, 41] width 84 height 11
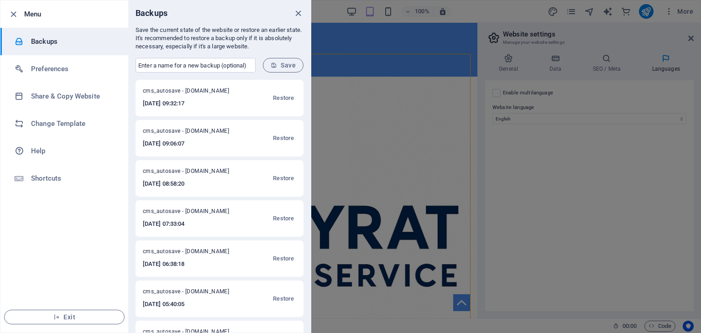
click at [304, 10] on div "Backups" at bounding box center [219, 13] width 183 height 26
click at [300, 13] on icon "close" at bounding box center [298, 13] width 11 height 11
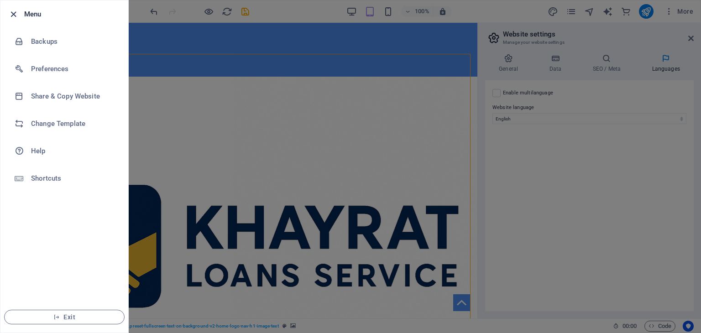
click at [15, 10] on icon "button" at bounding box center [13, 14] width 11 height 11
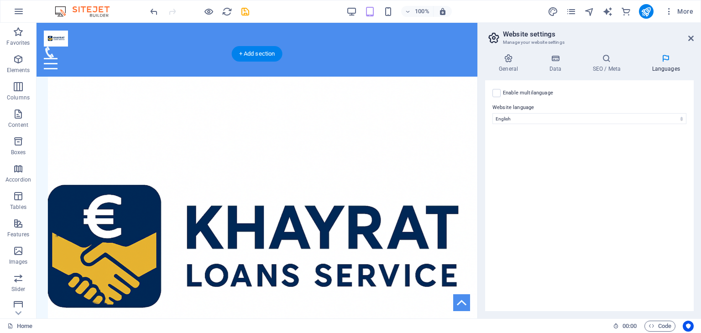
click at [373, 160] on figure at bounding box center [257, 259] width 441 height 364
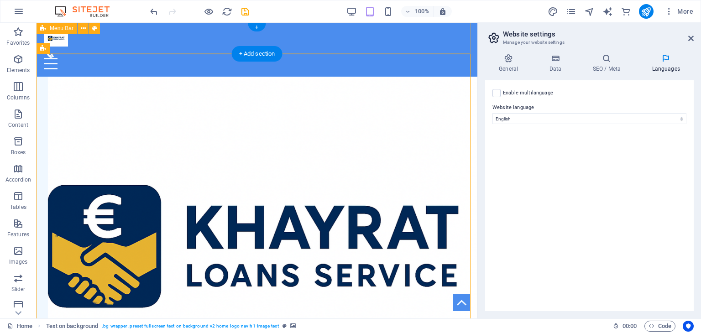
click at [459, 46] on div "Home Subpage Legal Notice Privacy" at bounding box center [257, 50] width 441 height 54
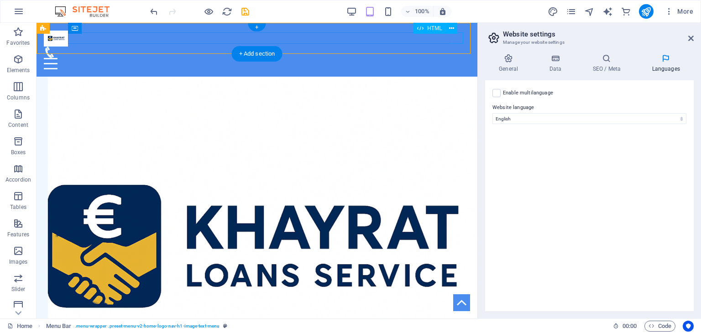
click at [453, 58] on div at bounding box center [257, 63] width 427 height 11
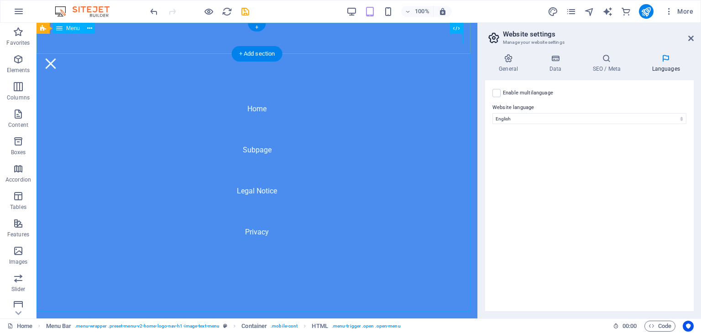
click at [248, 232] on nav "Home Subpage Legal Notice Privacy" at bounding box center [257, 171] width 441 height 296
click at [258, 227] on nav "Home Subpage Legal Notice Privacy" at bounding box center [257, 171] width 441 height 296
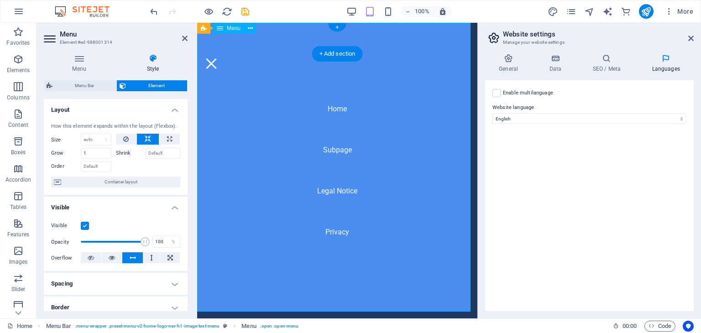
click at [258, 227] on nav "Home Subpage Legal Notice Privacy" at bounding box center [337, 171] width 280 height 296
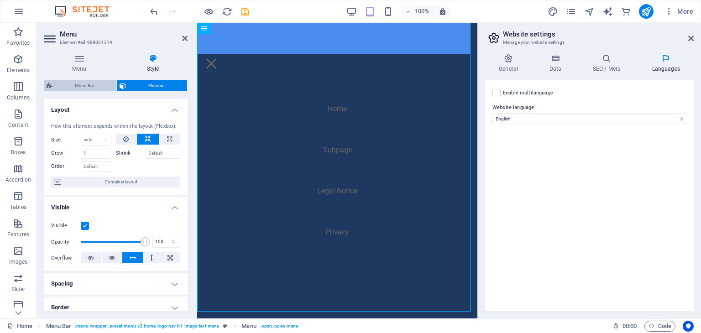
click at [96, 82] on span "Menu Bar" at bounding box center [84, 85] width 58 height 11
select select "rem"
select select "preset-menu-v2-home-logo-nav-h1-image-text-menu"
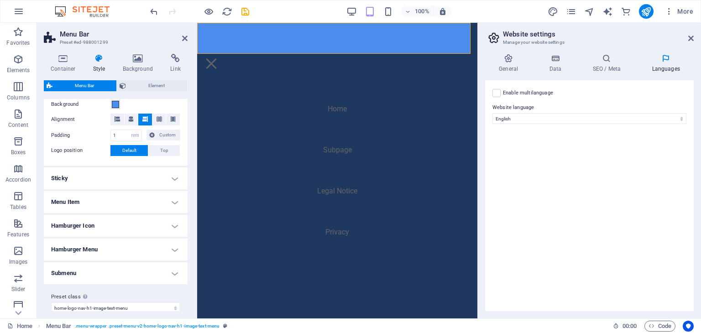
scroll to position [190, 0]
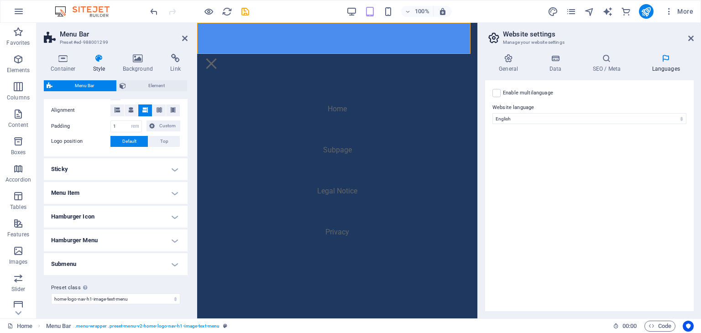
click at [157, 174] on h4 "Sticky" at bounding box center [116, 169] width 144 height 22
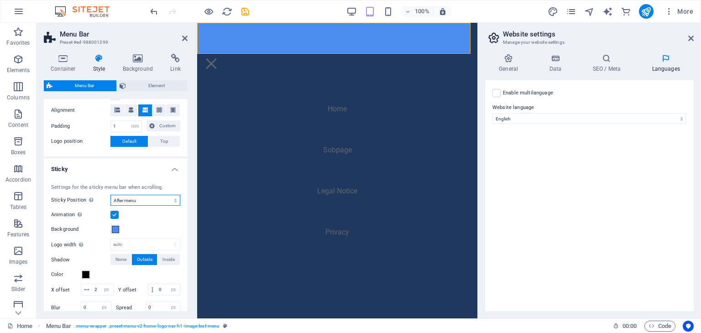
click at [174, 205] on select "Off Instant After menu After banner When scrolling up" at bounding box center [146, 200] width 70 height 11
click at [173, 204] on select "Off Instant After menu After banner When scrolling up" at bounding box center [146, 200] width 70 height 11
click at [125, 255] on span "None" at bounding box center [121, 259] width 11 height 11
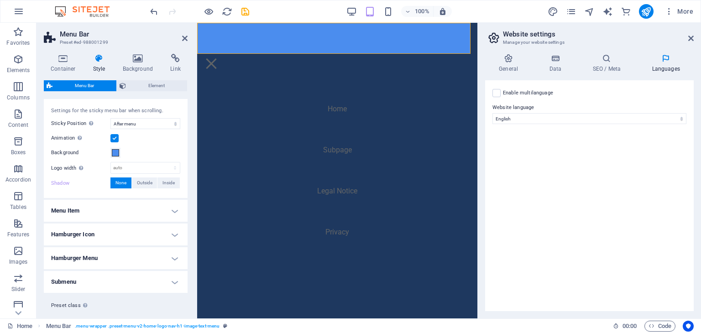
scroll to position [285, 0]
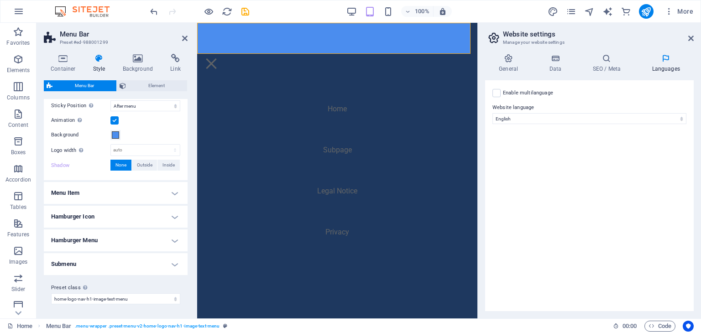
click at [175, 189] on h4 "Menu Item" at bounding box center [116, 193] width 144 height 22
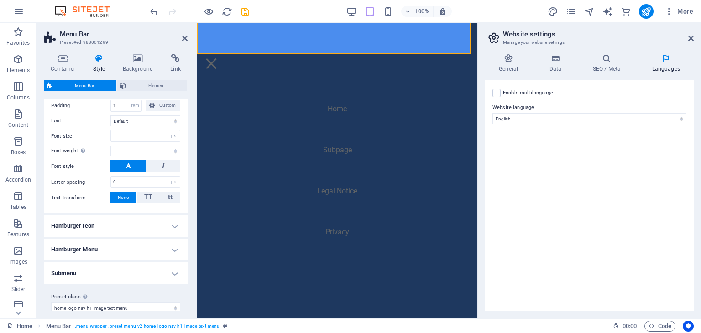
scroll to position [505, 0]
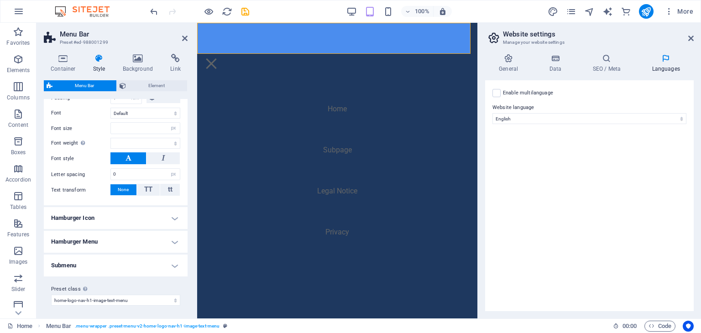
click at [165, 221] on h4 "Hamburger Icon" at bounding box center [116, 218] width 144 height 22
select select
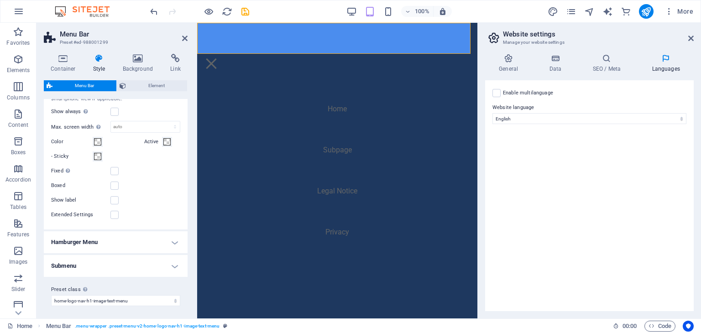
scroll to position [650, 0]
click at [701, 211] on div "General Data SEO / Meta Languages Website name [DOMAIN_NAME] Logo Drag files he…" at bounding box center [589, 183] width 223 height 272
click at [692, 39] on icon at bounding box center [691, 38] width 5 height 7
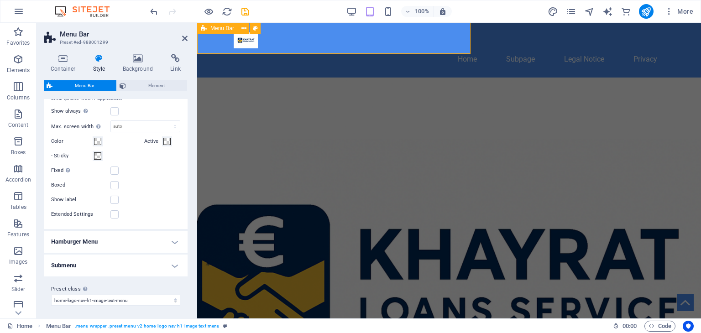
type input "2"
select select
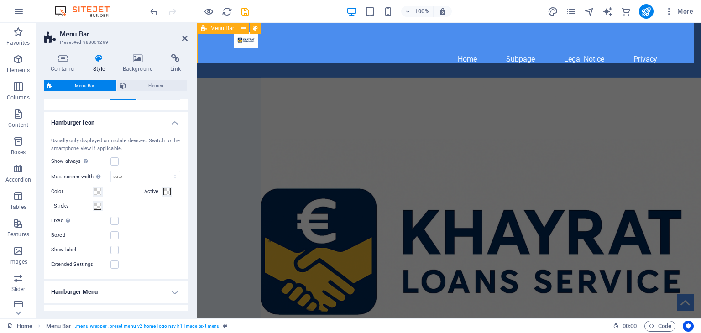
scroll to position [712, 0]
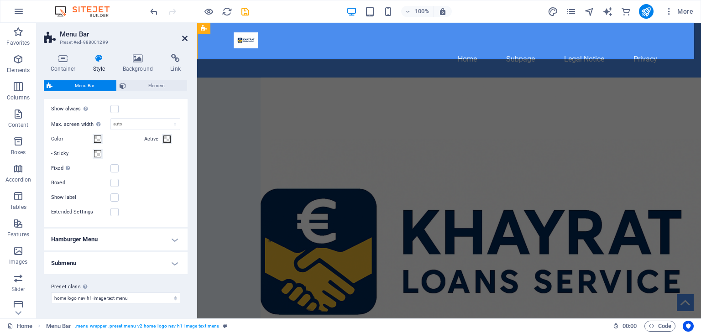
click at [187, 37] on icon at bounding box center [184, 38] width 5 height 7
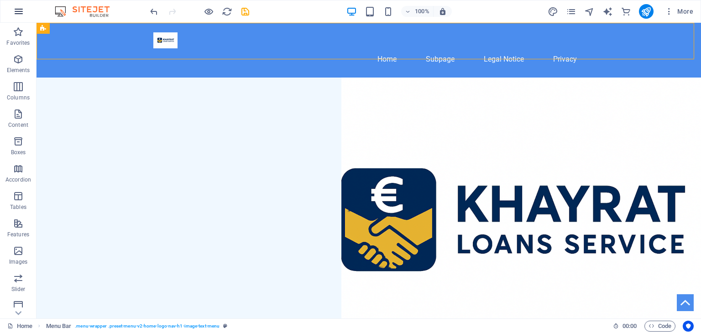
click at [20, 11] on icon "button" at bounding box center [18, 11] width 11 height 11
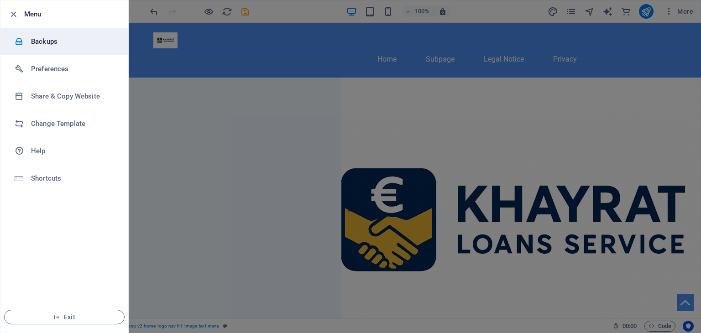
click at [51, 41] on h6 "Backups" at bounding box center [73, 41] width 84 height 11
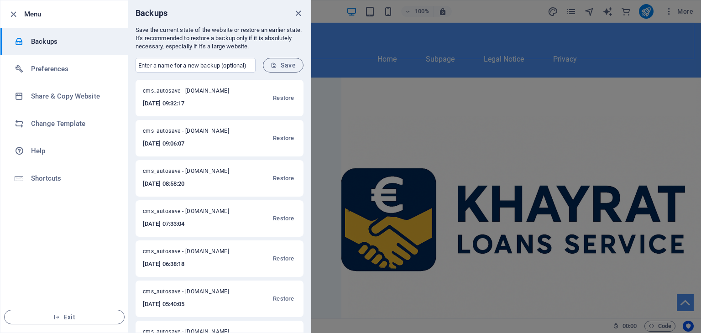
click at [239, 137] on div "cms_autosave - [DOMAIN_NAME] [DATE] 09:06:07 Restore" at bounding box center [220, 138] width 168 height 37
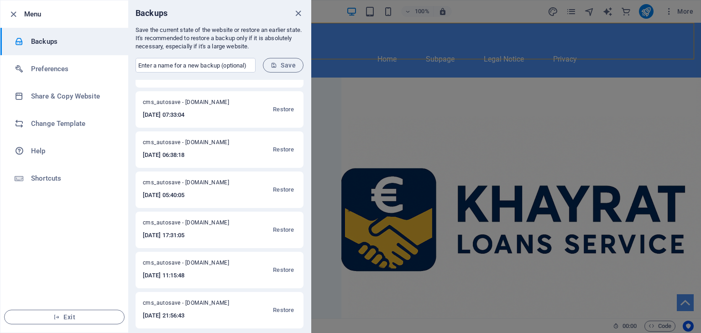
scroll to position [112, 0]
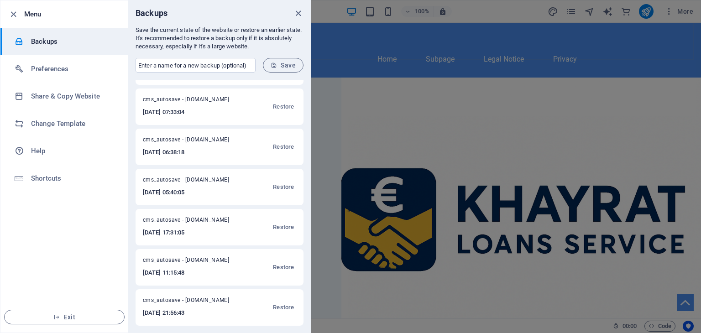
click at [190, 316] on h6 "[DATE] 21:56:43" at bounding box center [192, 313] width 98 height 11
click at [78, 314] on span "Exit" at bounding box center [64, 317] width 105 height 7
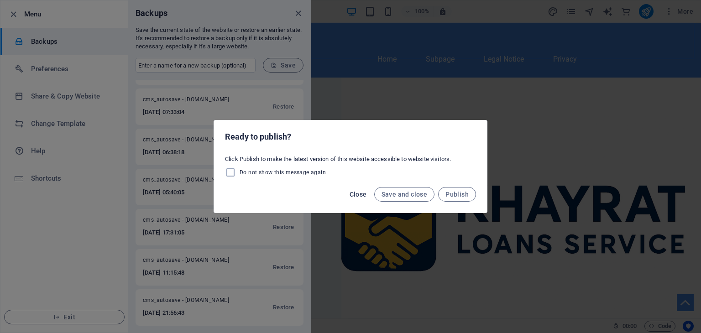
click at [365, 195] on span "Close" at bounding box center [358, 194] width 17 height 7
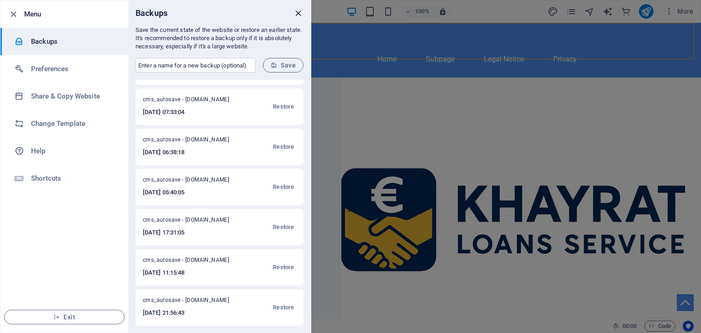
click at [296, 11] on icon "close" at bounding box center [298, 13] width 11 height 11
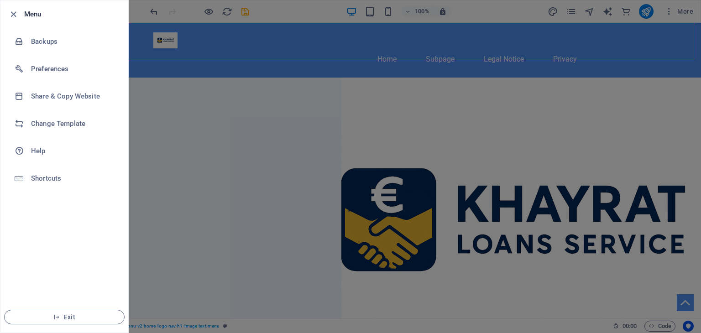
click at [496, 81] on div at bounding box center [350, 166] width 701 height 333
